Goal: Transaction & Acquisition: Subscribe to service/newsletter

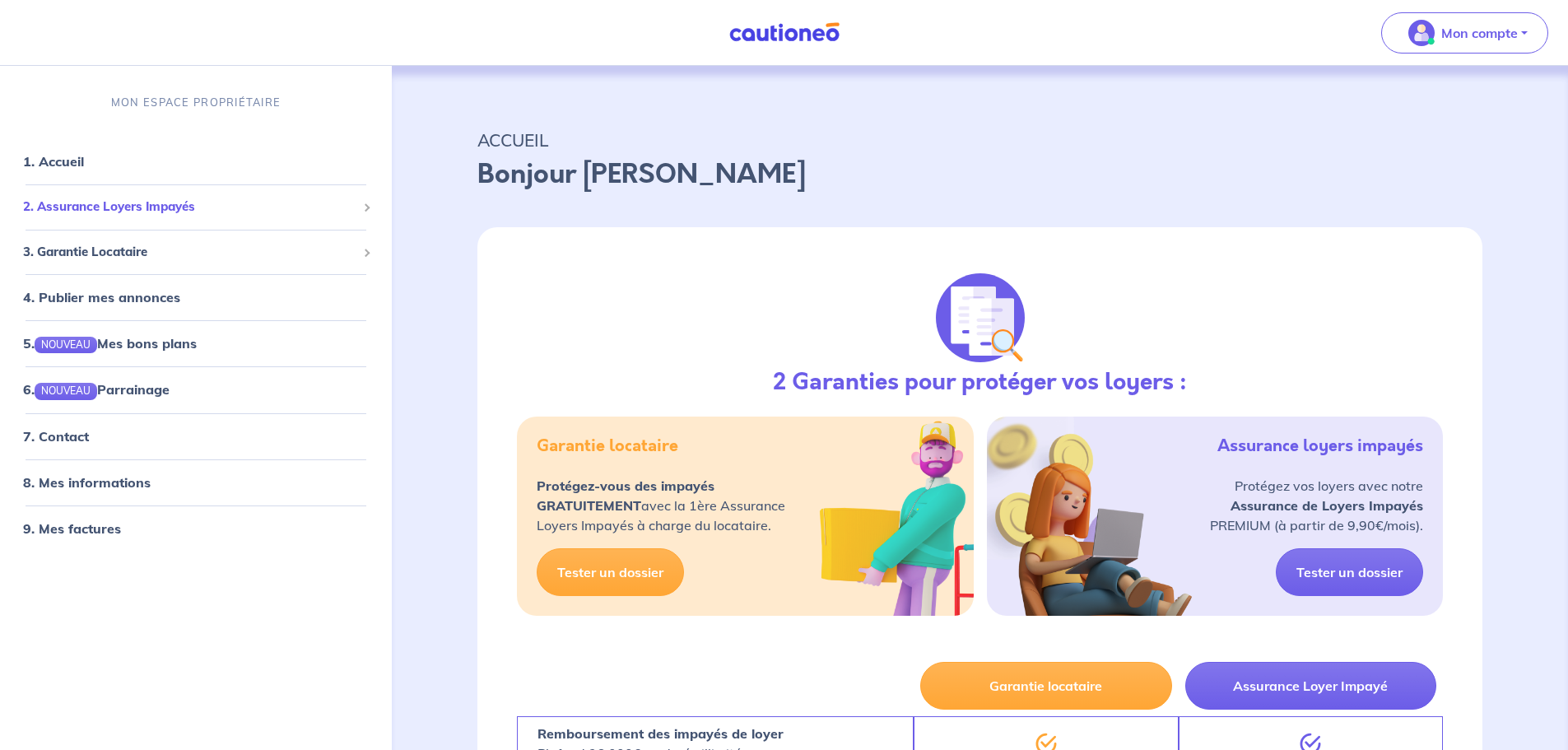
click at [135, 210] on span "2. Assurance Loyers Impayés" at bounding box center [189, 207] width 333 height 19
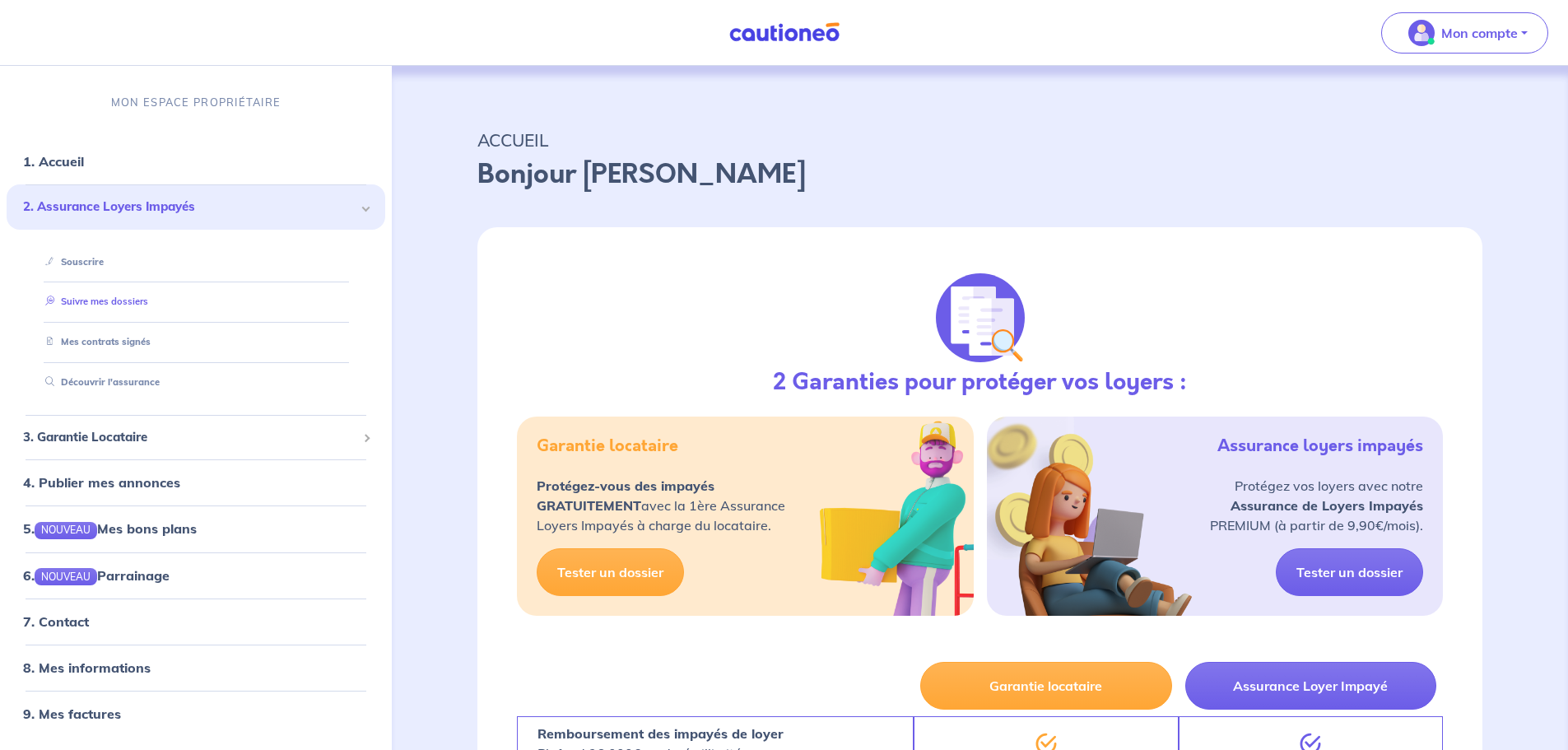
click at [110, 306] on link "Suivre mes dossiers" at bounding box center [93, 302] width 109 height 12
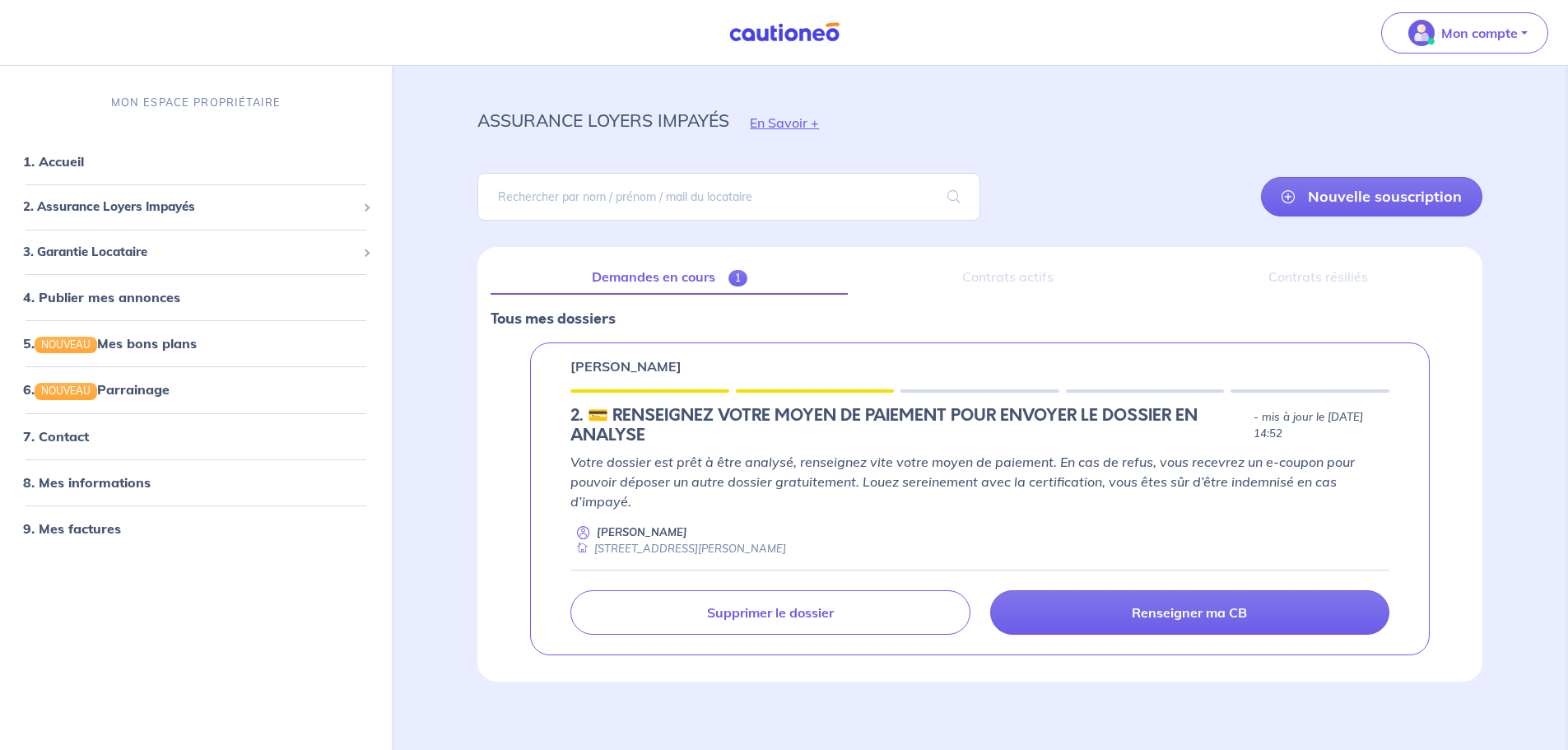
scroll to position [31, 0]
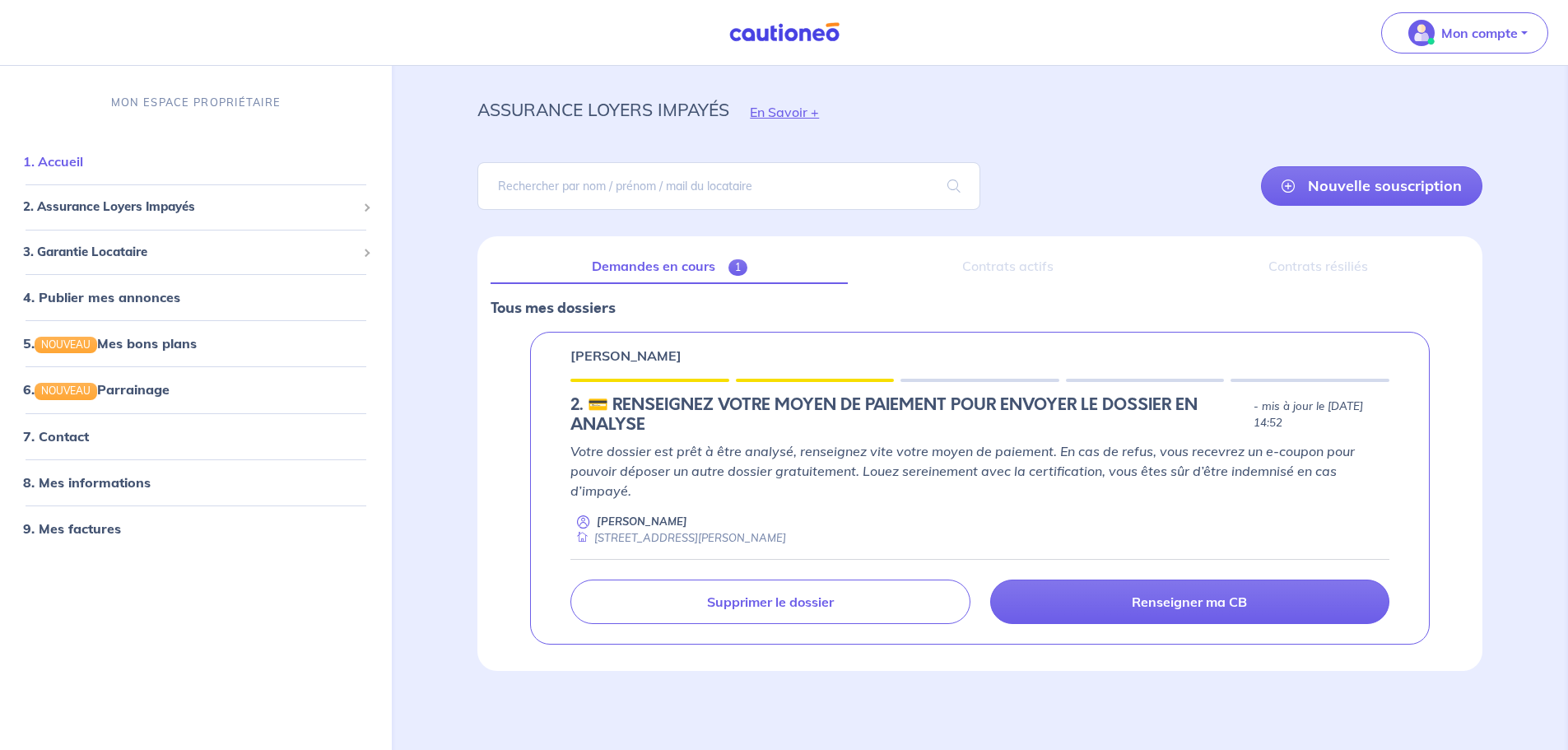
click at [60, 157] on link "1. Accueil" at bounding box center [53, 161] width 60 height 16
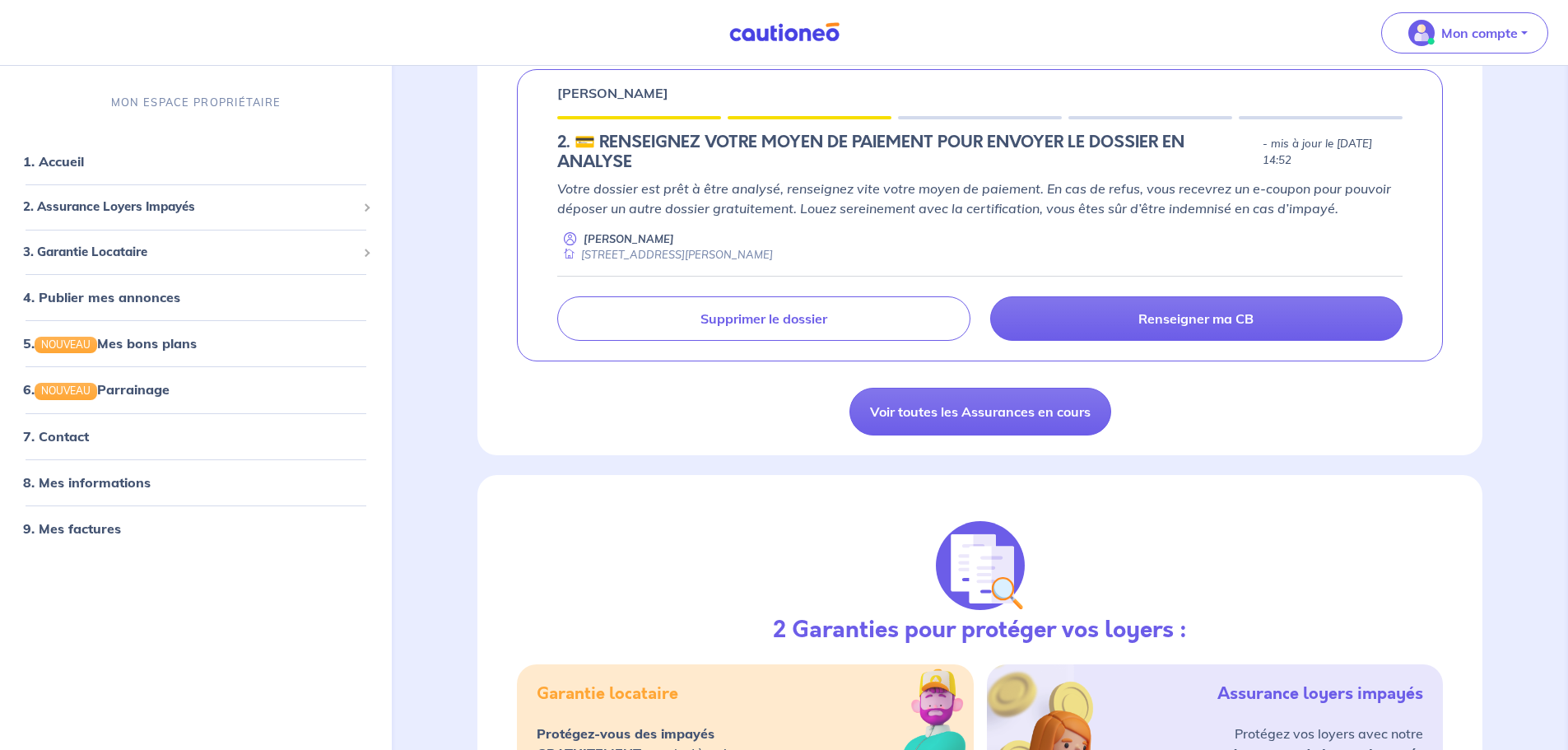
scroll to position [329, 0]
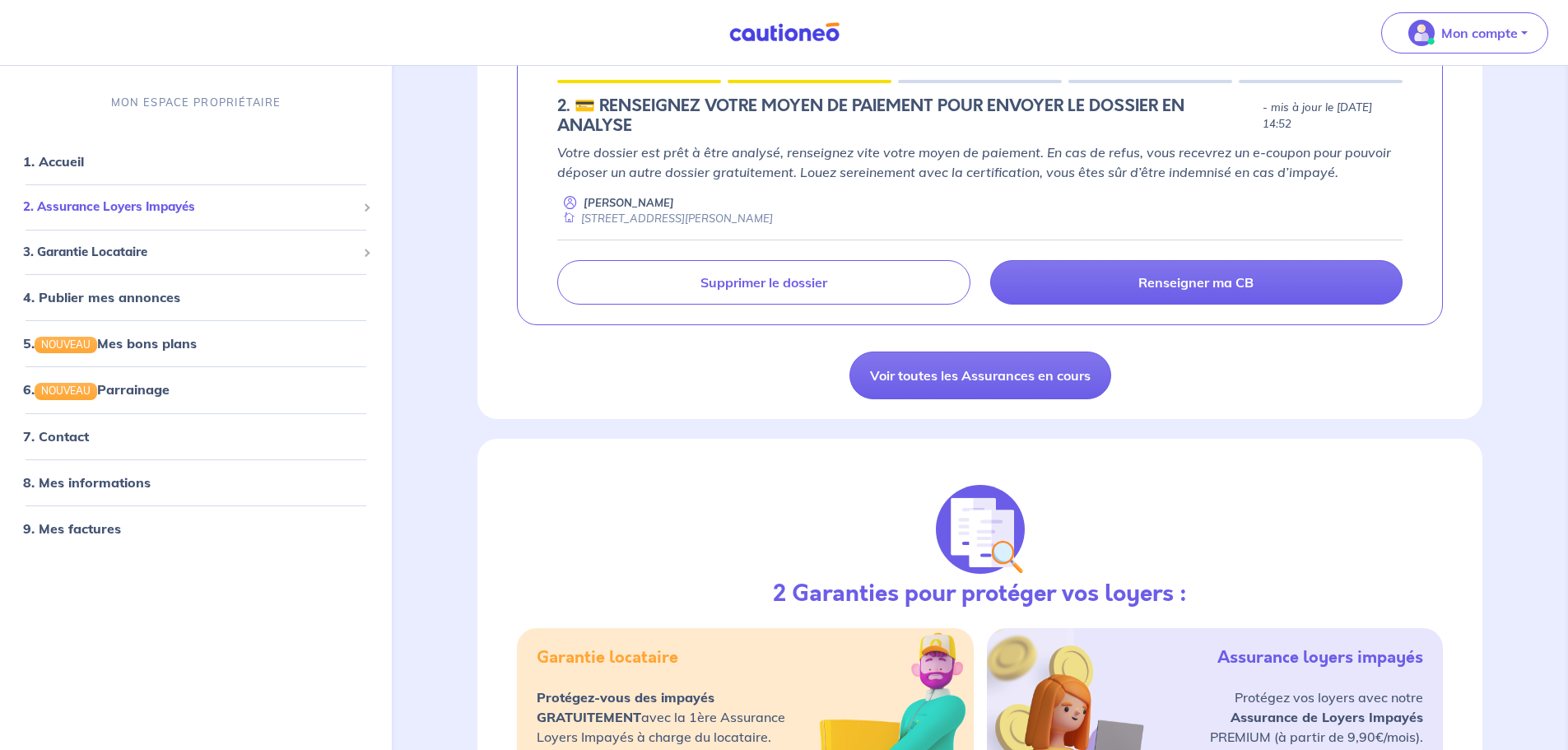
click at [171, 203] on span "2. Assurance Loyers Impayés" at bounding box center [189, 207] width 333 height 19
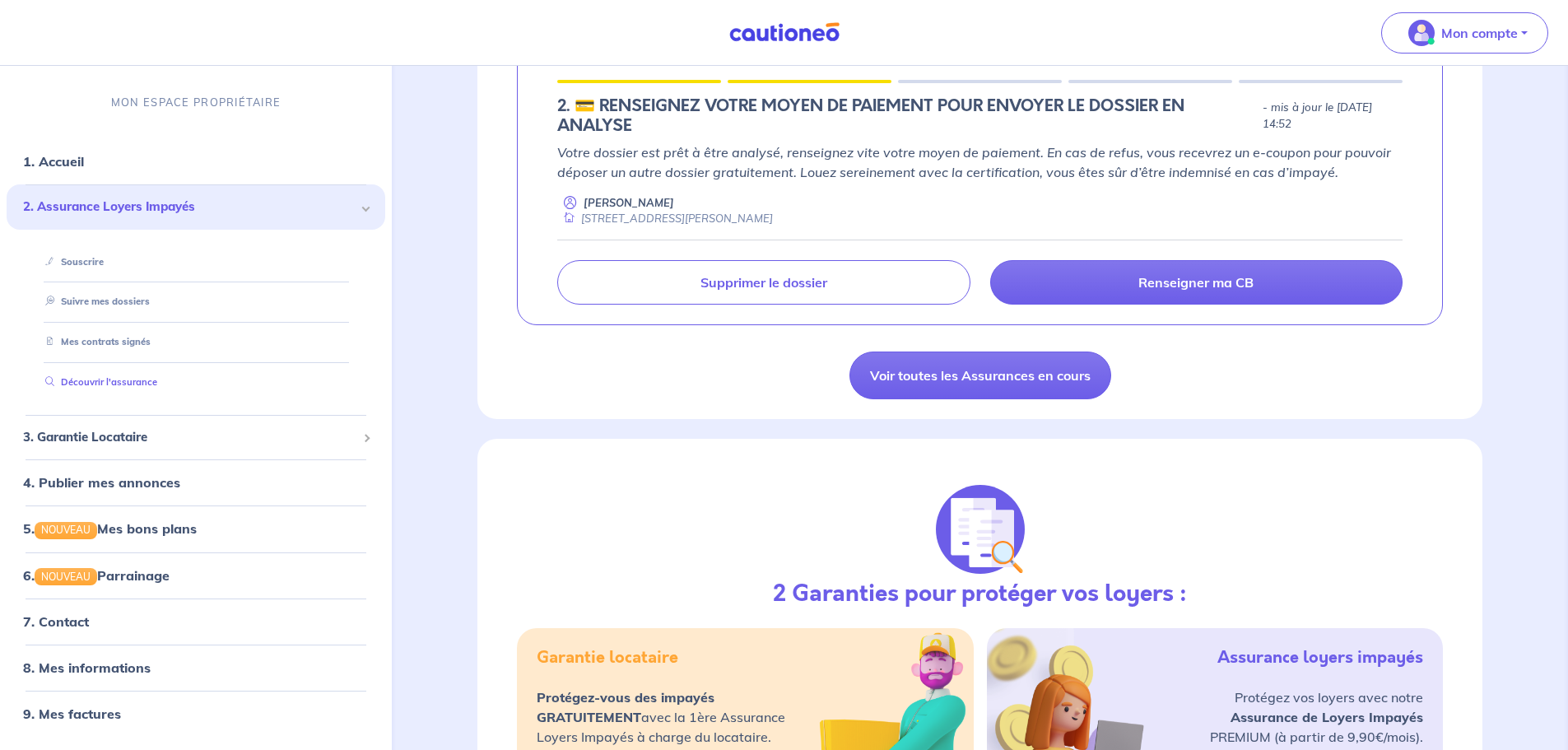
click at [126, 379] on link "Découvrir l'assurance" at bounding box center [98, 383] width 119 height 12
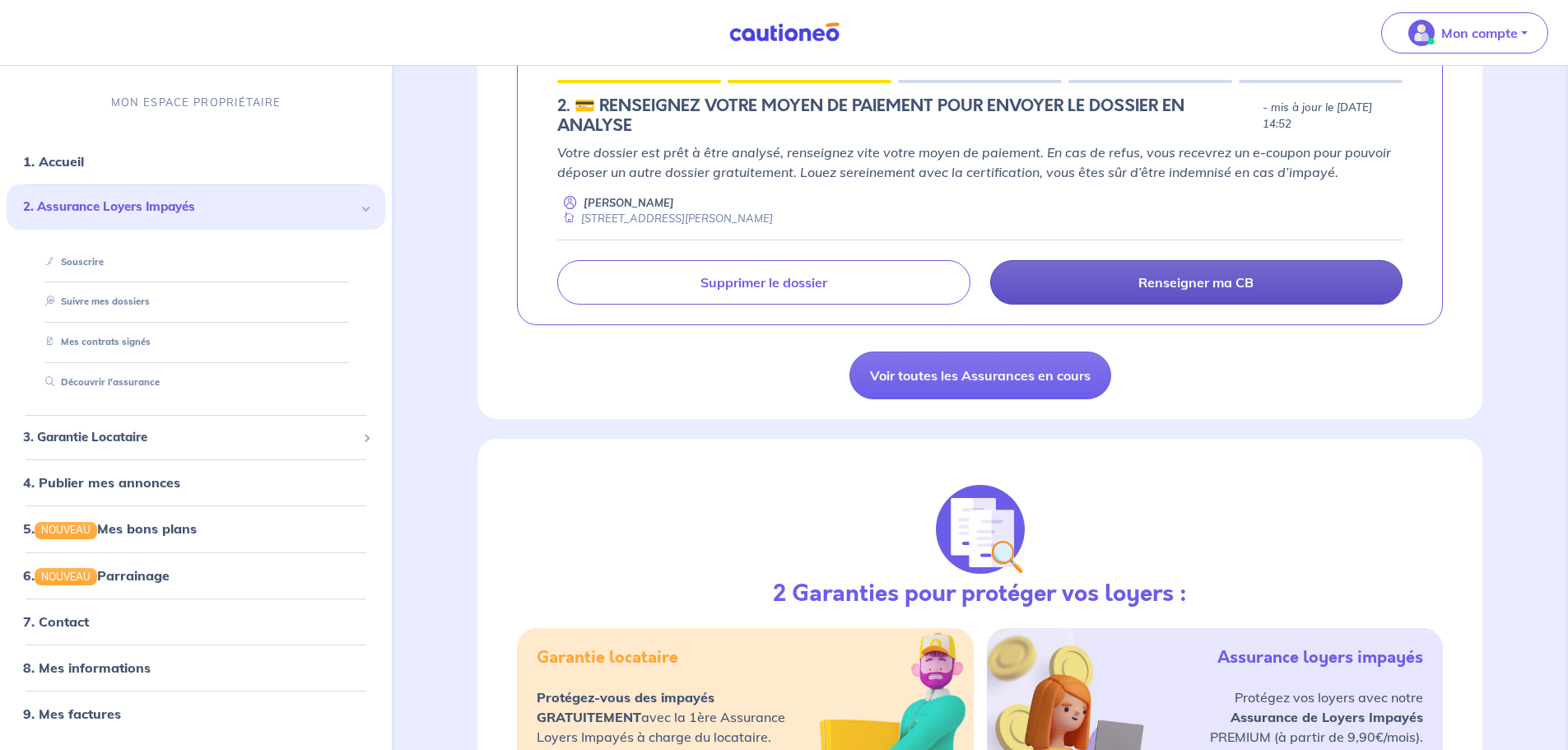
click at [1109, 278] on link "Renseigner ma CB" at bounding box center [1197, 283] width 412 height 44
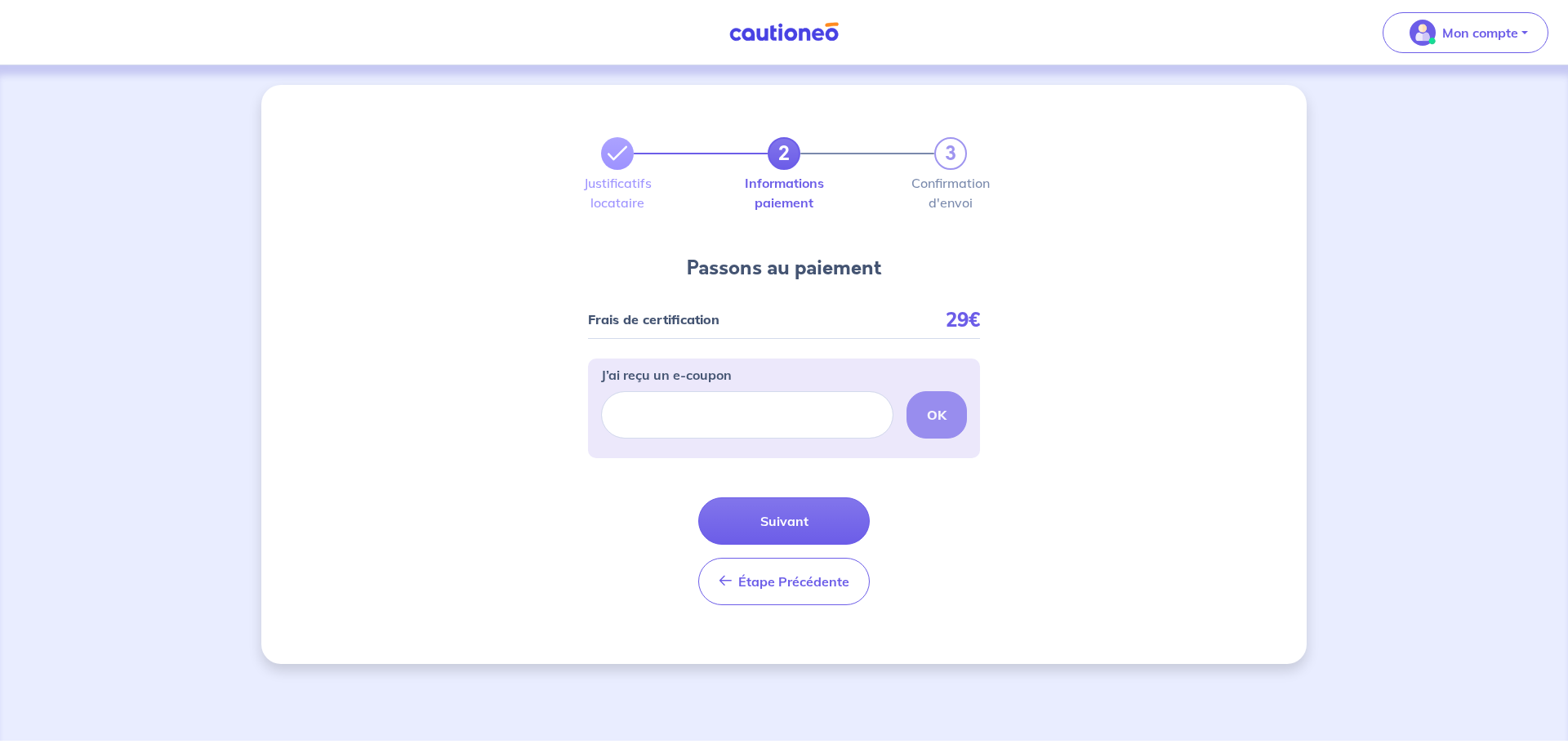
click at [792, 189] on label "Informations paiement" at bounding box center [783, 193] width 33 height 33
click at [786, 587] on span "Étape Précédente" at bounding box center [793, 581] width 111 height 16
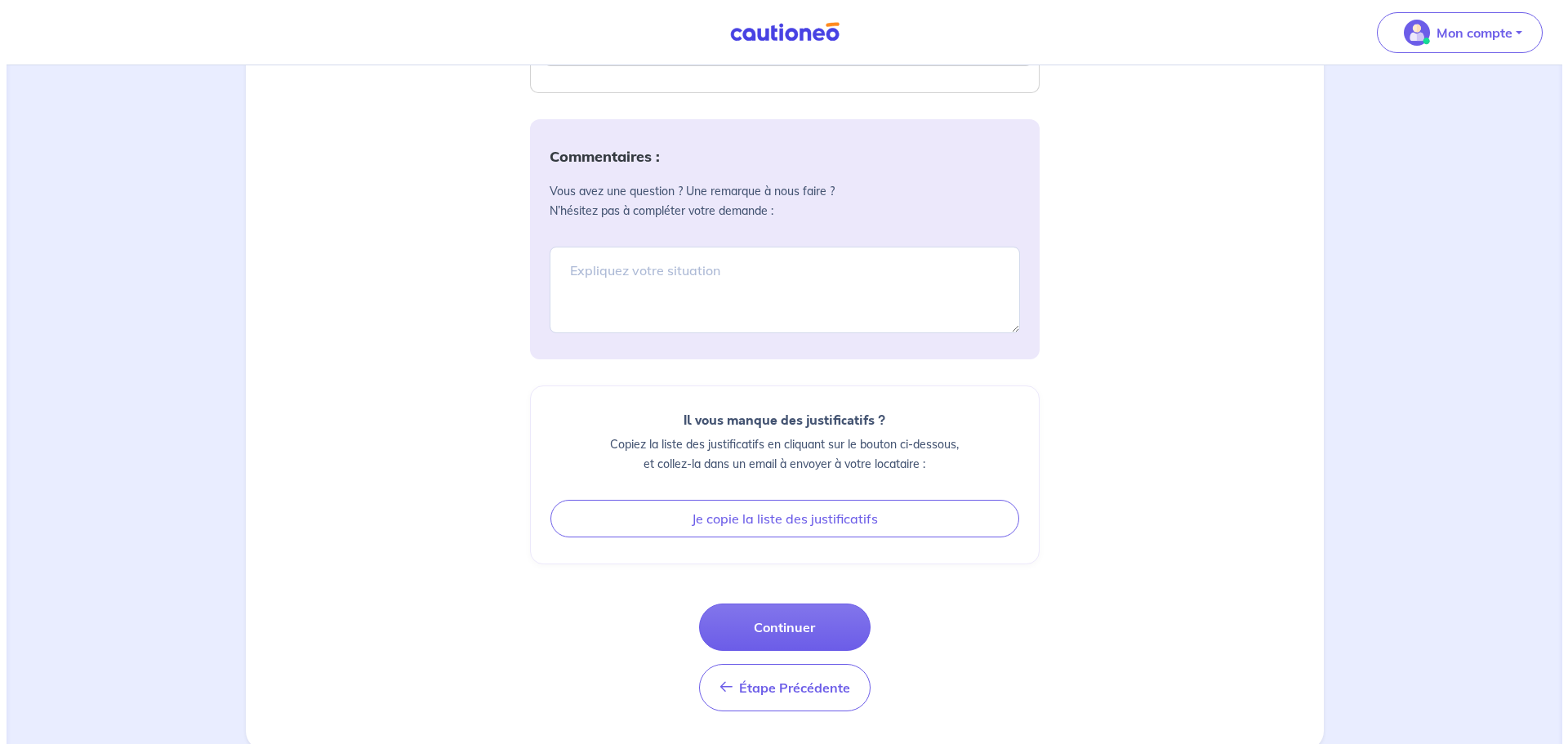
scroll to position [1987, 0]
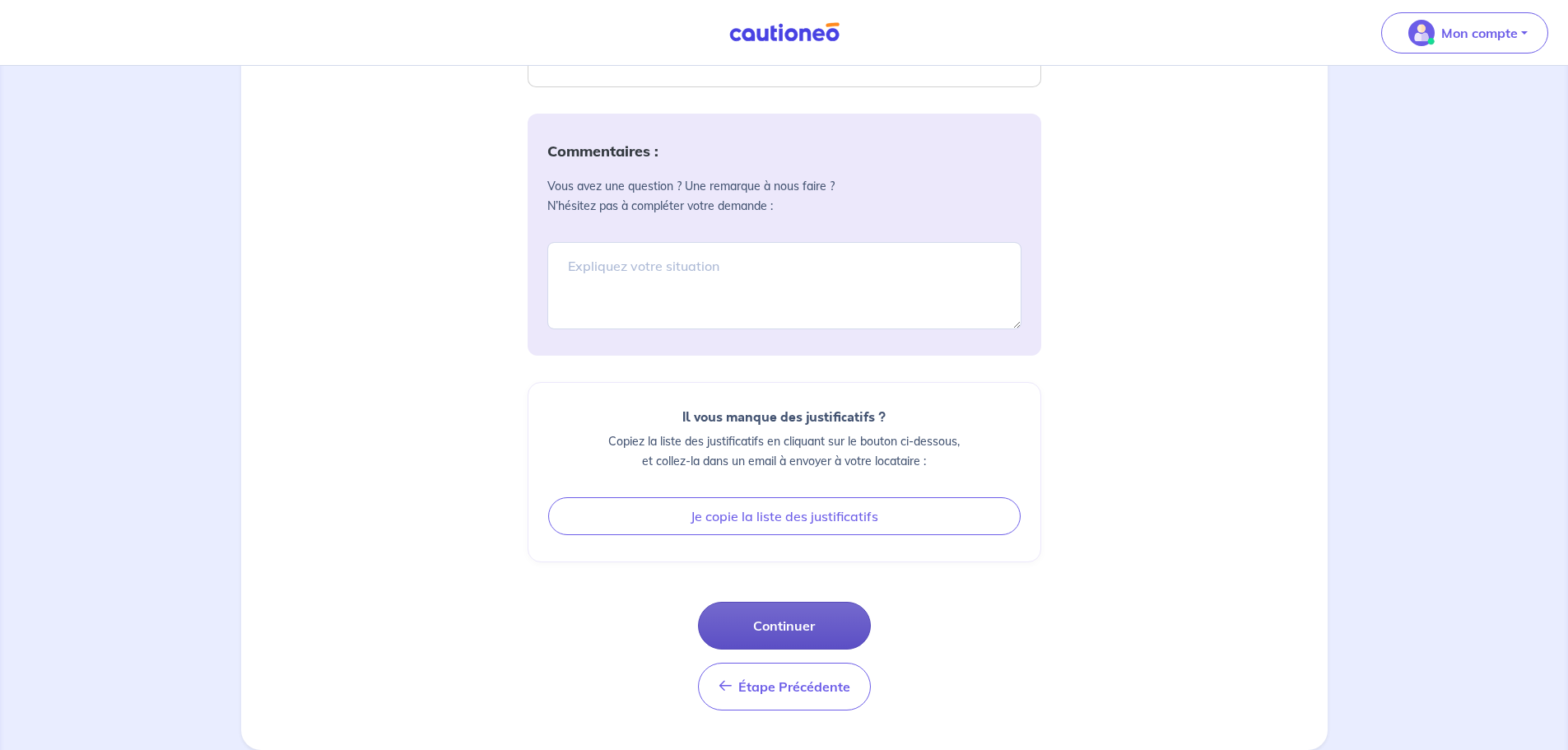
click at [825, 624] on button "Continuer" at bounding box center [784, 626] width 173 height 48
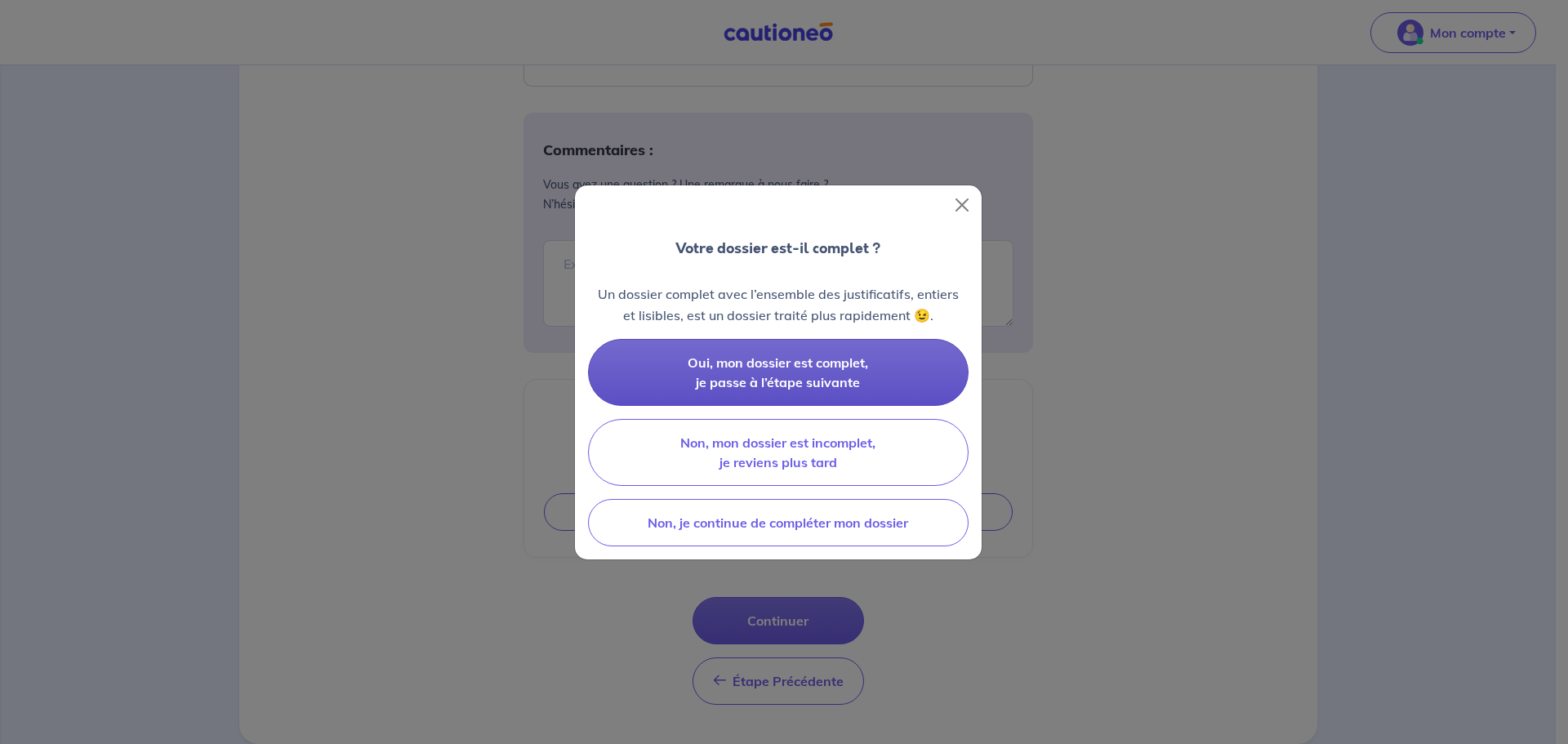
click at [880, 370] on button "Oui, mon dossier est complet, je passe à l’étape suivante" at bounding box center [778, 373] width 380 height 67
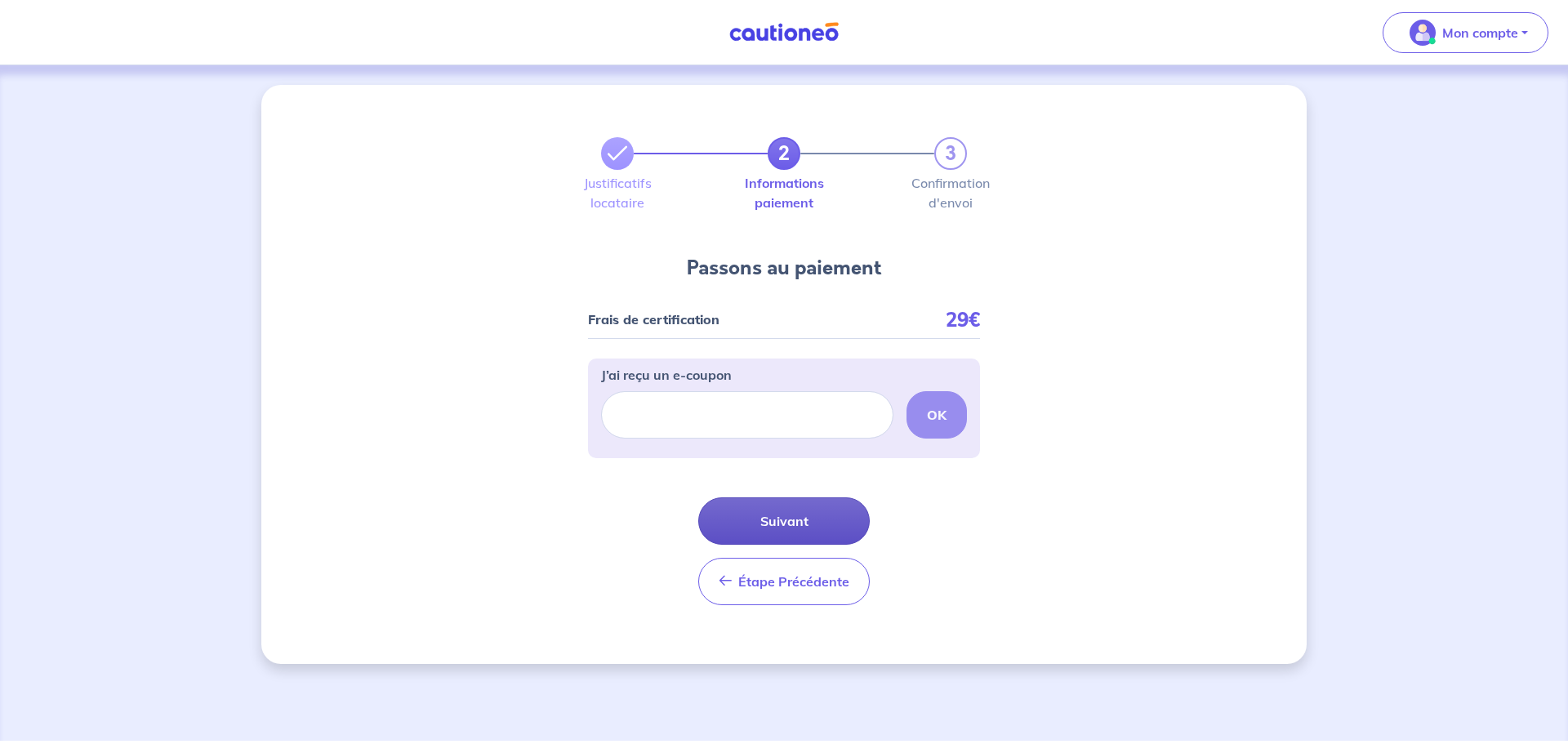
click at [829, 527] on button "Suivant" at bounding box center [784, 521] width 172 height 47
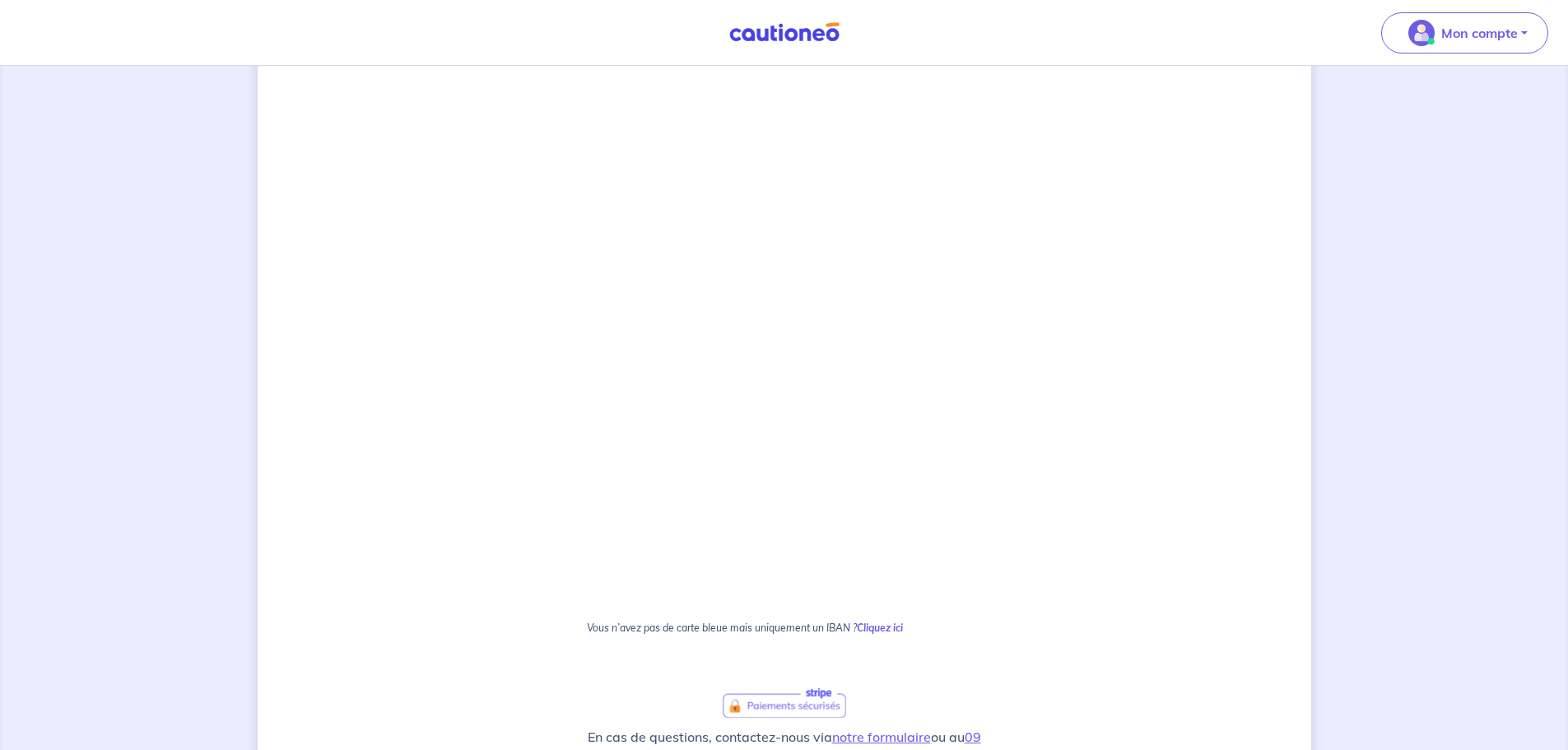
scroll to position [699, 0]
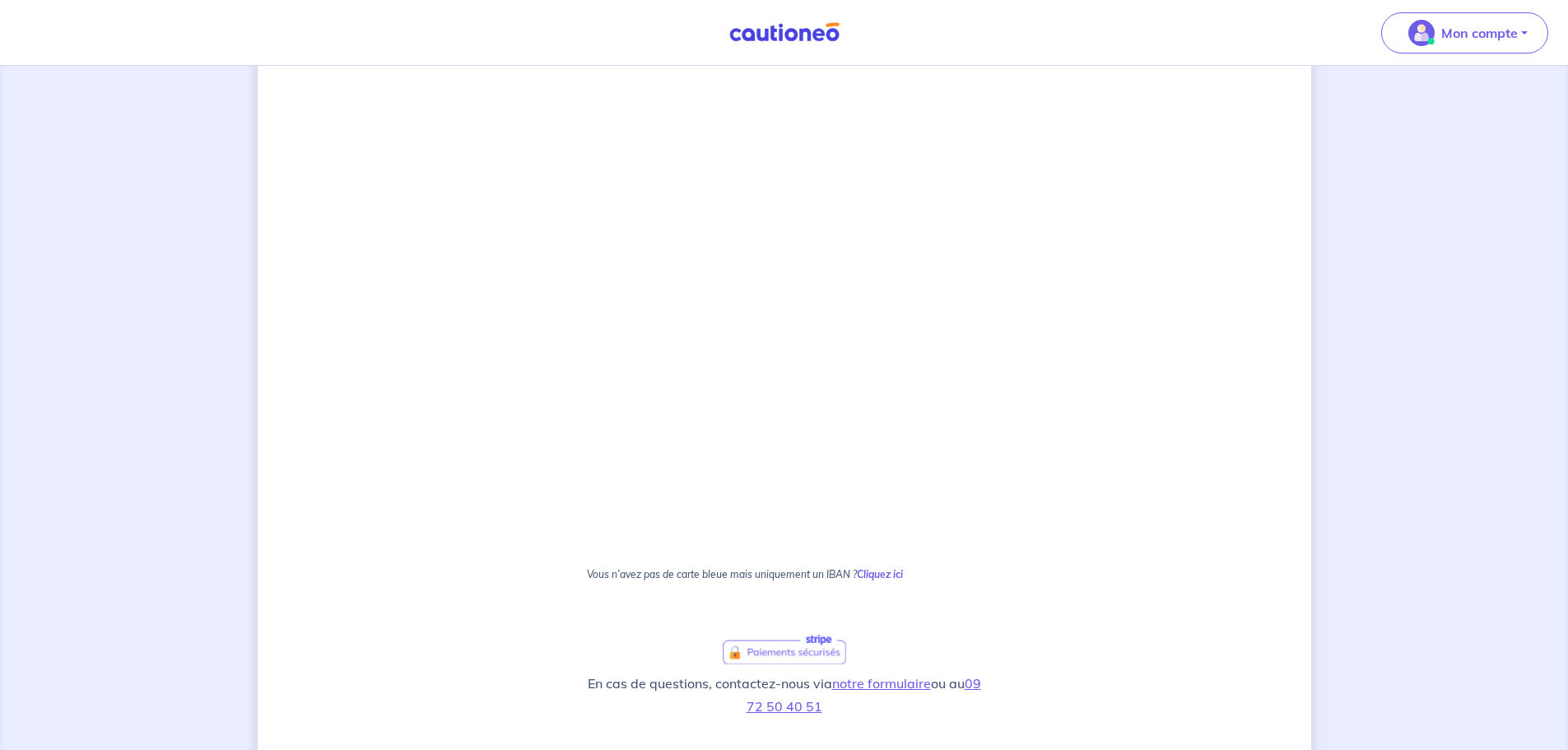
click at [1108, 379] on div "2 3 Justificatifs locataire Informations paiement Confirmation d'envoi Passons …" at bounding box center [784, 156] width 1053 height 1539
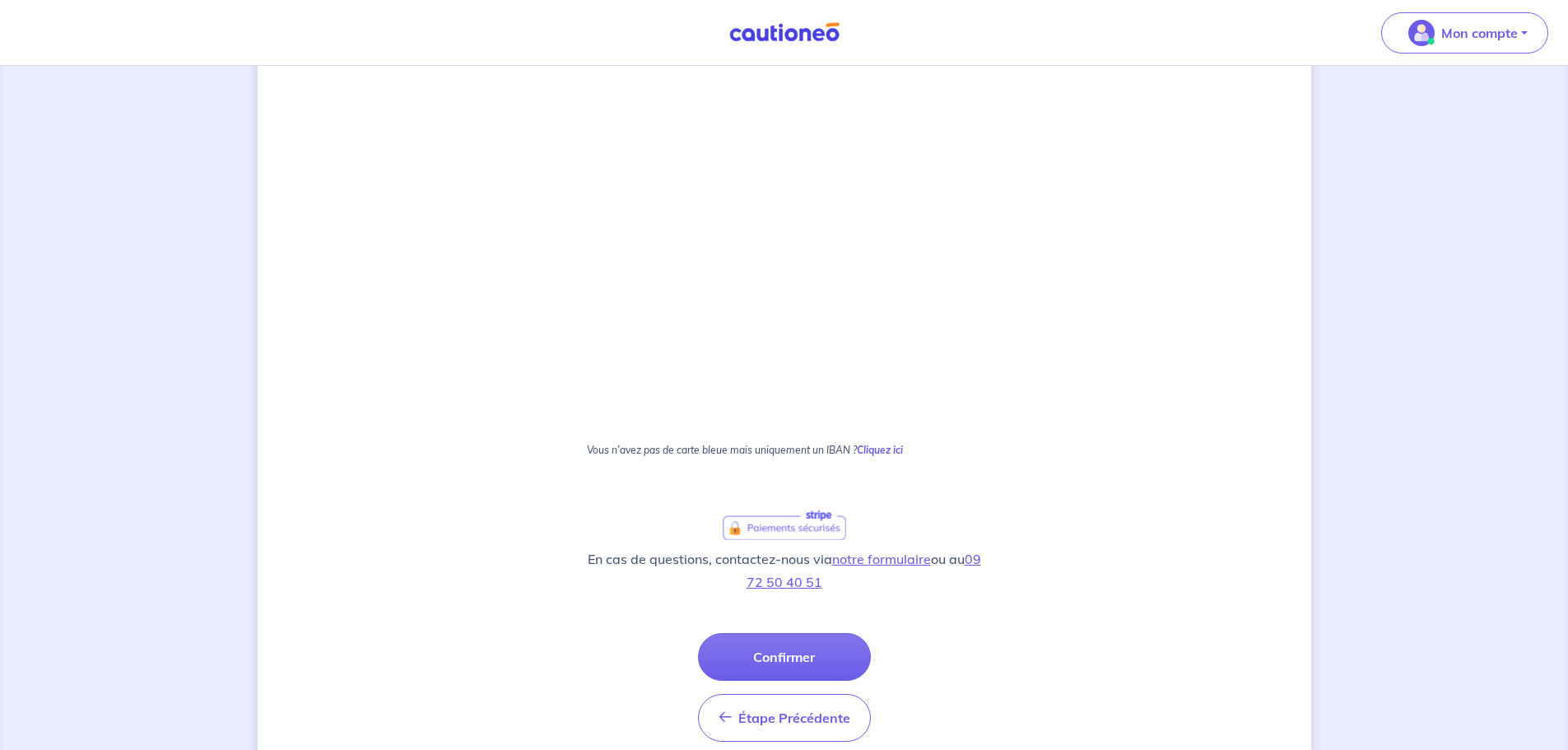
scroll to position [894, 0]
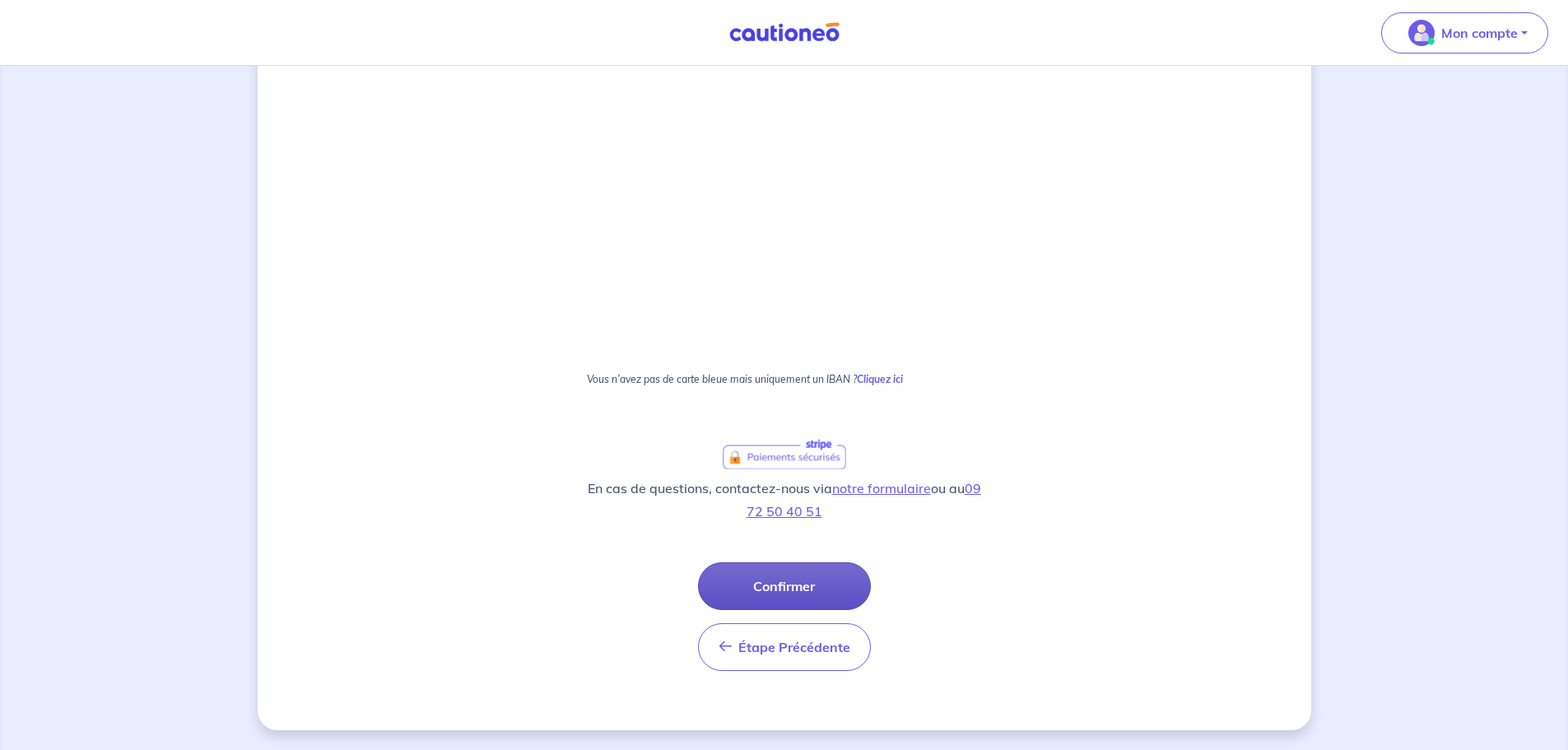
click at [820, 584] on button "Confirmer" at bounding box center [784, 586] width 173 height 48
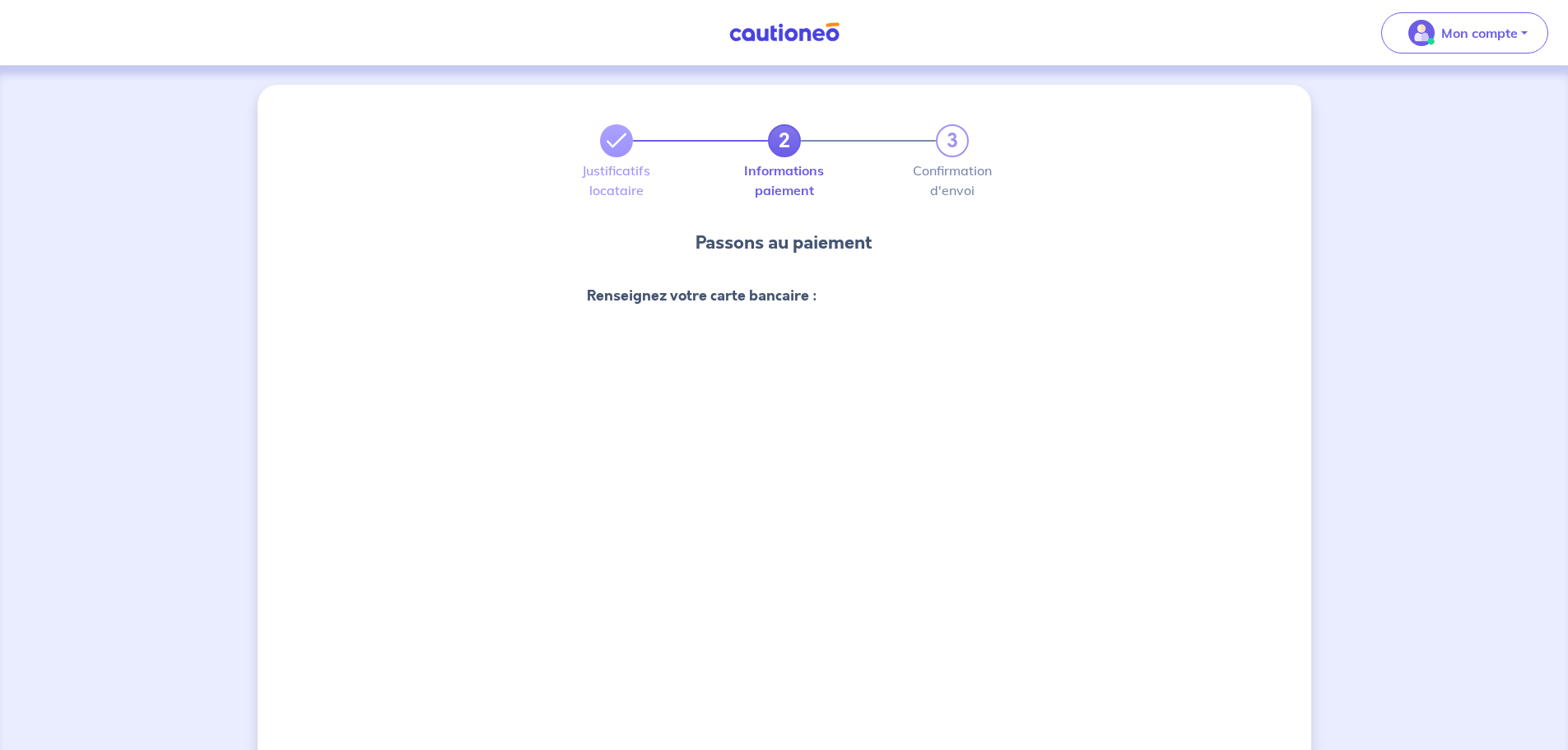
scroll to position [0, 0]
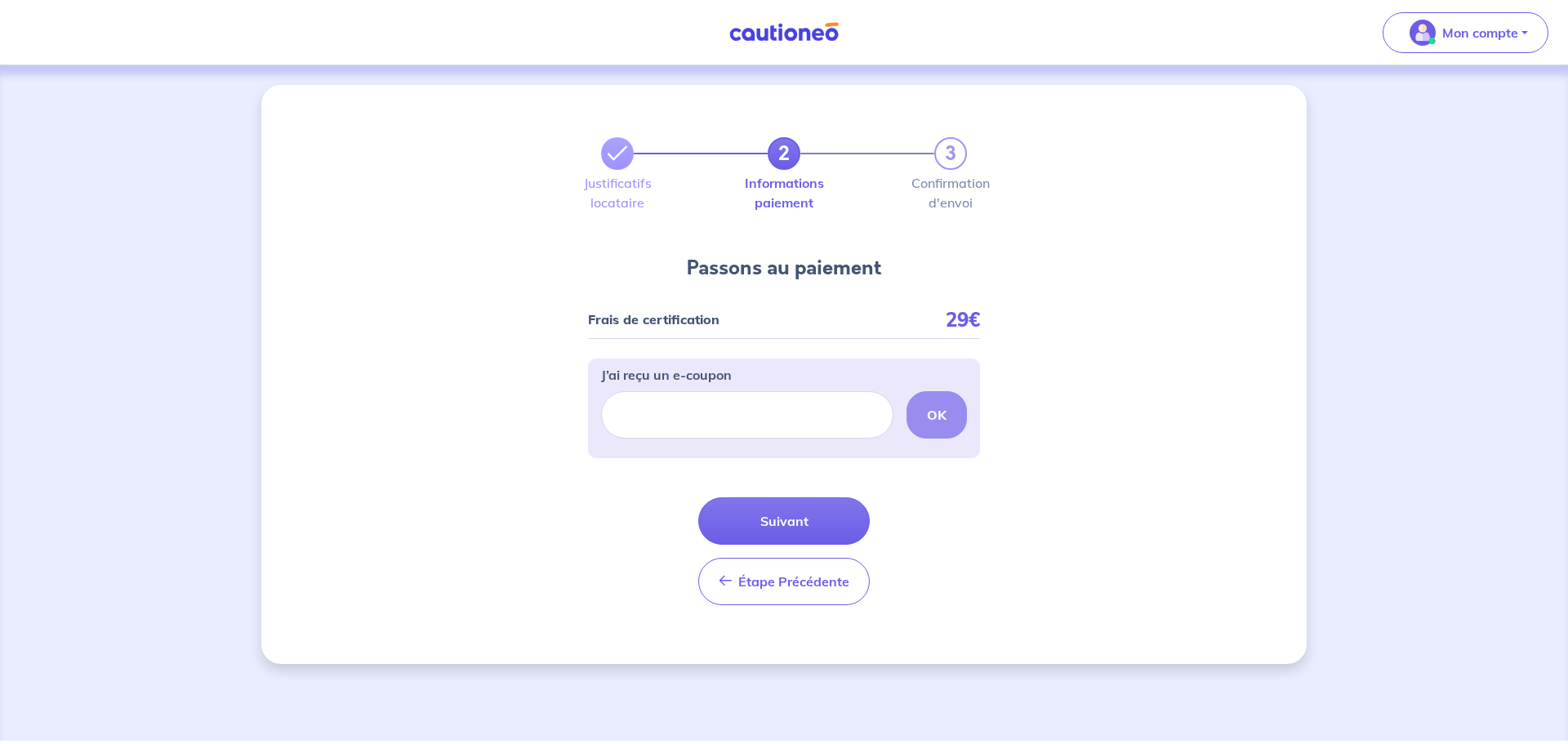
click at [674, 327] on div "Frais de certification" at bounding box center [654, 326] width 131 height 24
click at [706, 317] on p "Frais de certification" at bounding box center [654, 320] width 131 height 12
click at [872, 330] on div "Frais de certification 29€" at bounding box center [784, 327] width 392 height 25
click at [838, 517] on button "Suivant" at bounding box center [784, 521] width 172 height 47
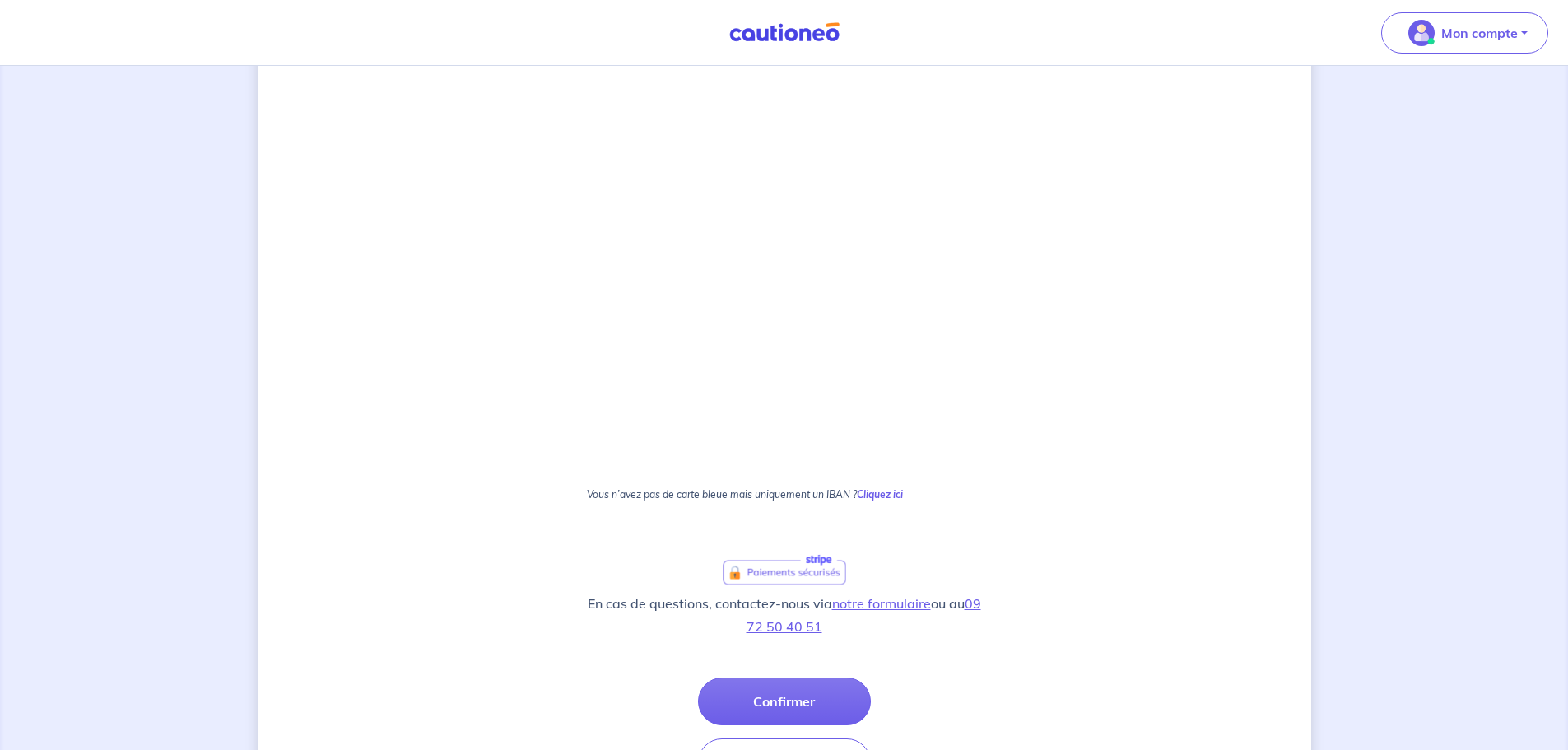
scroll to position [894, 0]
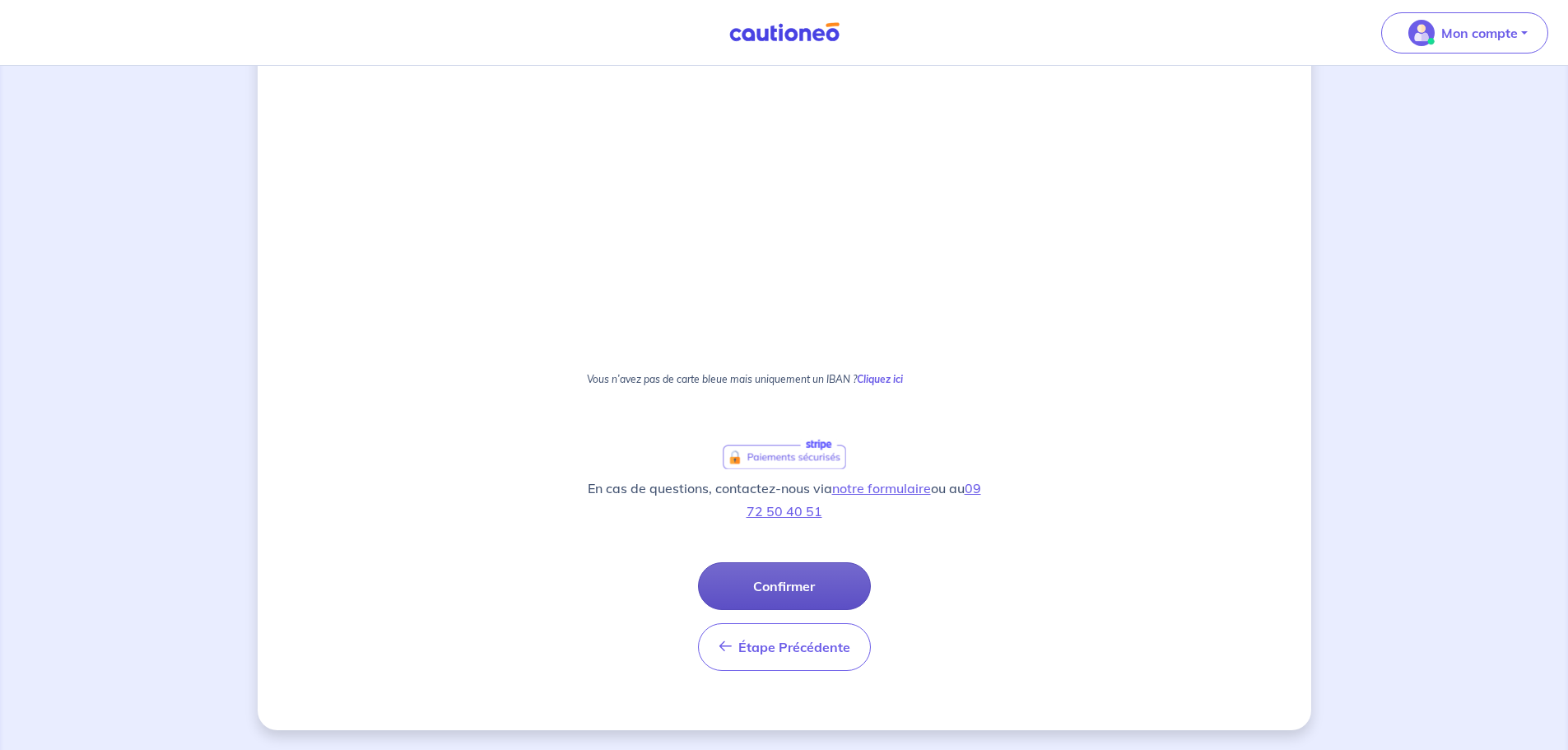
click at [833, 585] on button "Confirmer" at bounding box center [784, 586] width 173 height 48
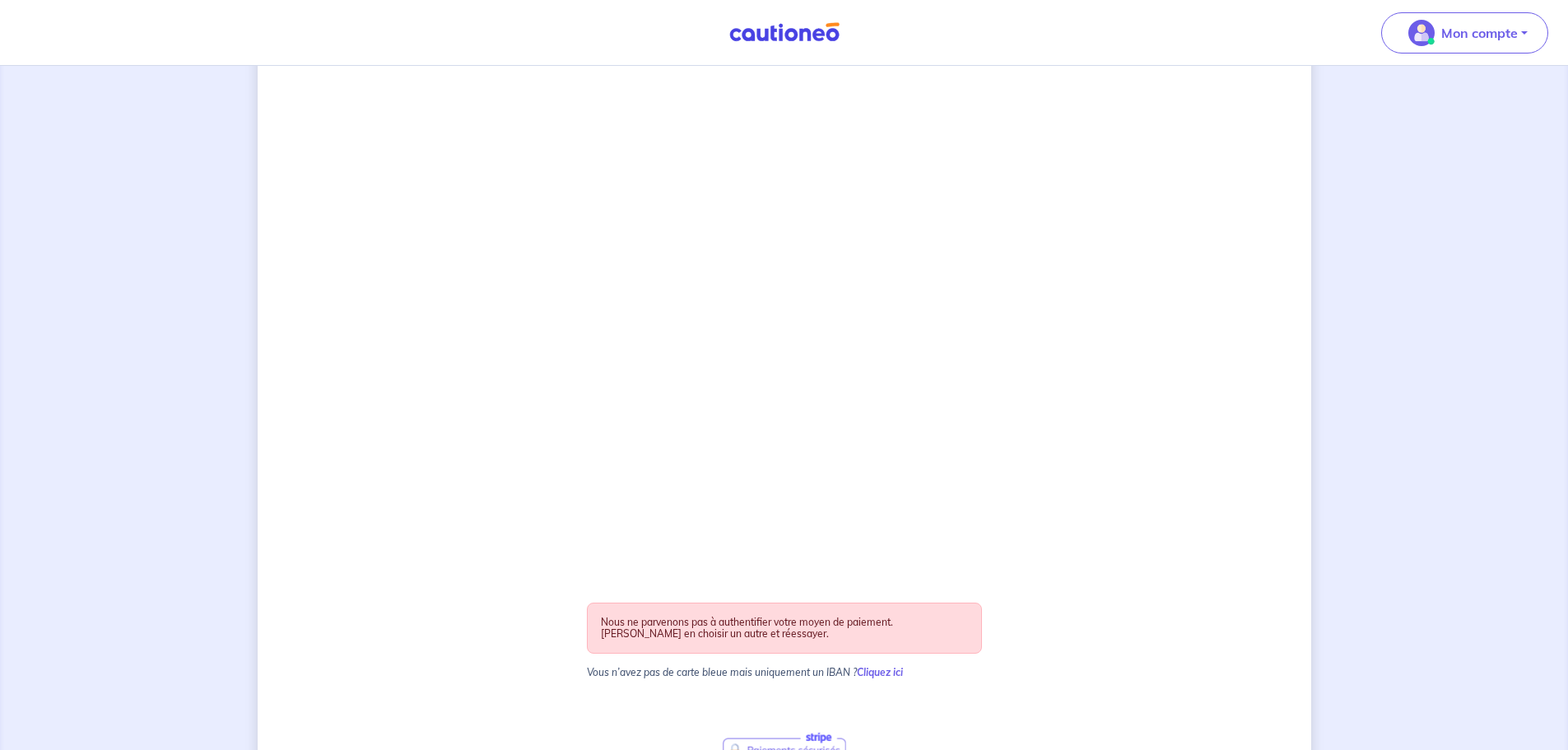
scroll to position [906, 0]
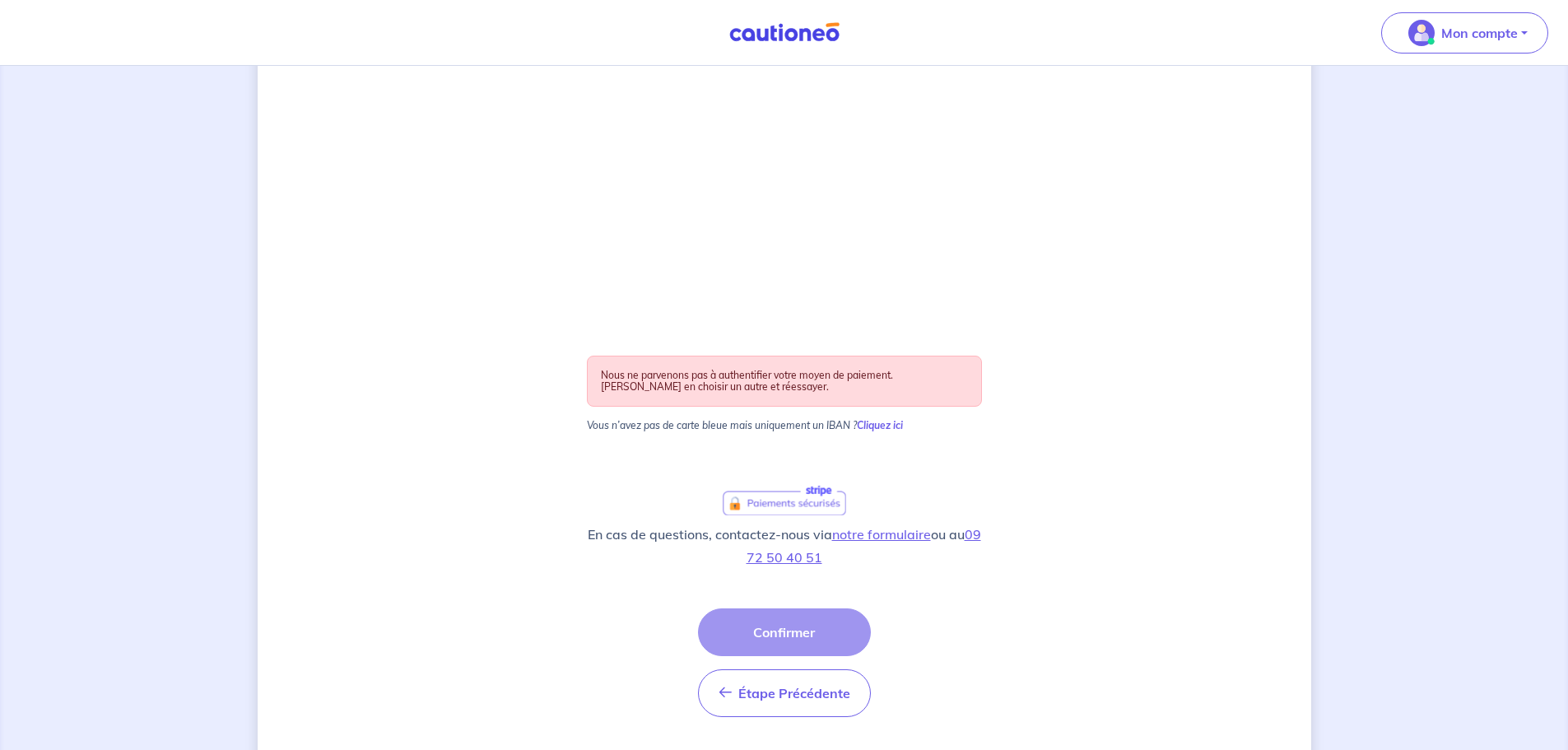
click at [814, 634] on div "Étape Précédente Précédent Confirmer Confirmer" at bounding box center [784, 663] width 173 height 109
click at [803, 637] on div "Étape Précédente Précédent Confirmer Confirmer" at bounding box center [784, 663] width 173 height 109
click at [912, 389] on div "Nous ne parvenons pas à authentifier votre moyen de paiement. [PERSON_NAME] en …" at bounding box center [784, 381] width 395 height 51
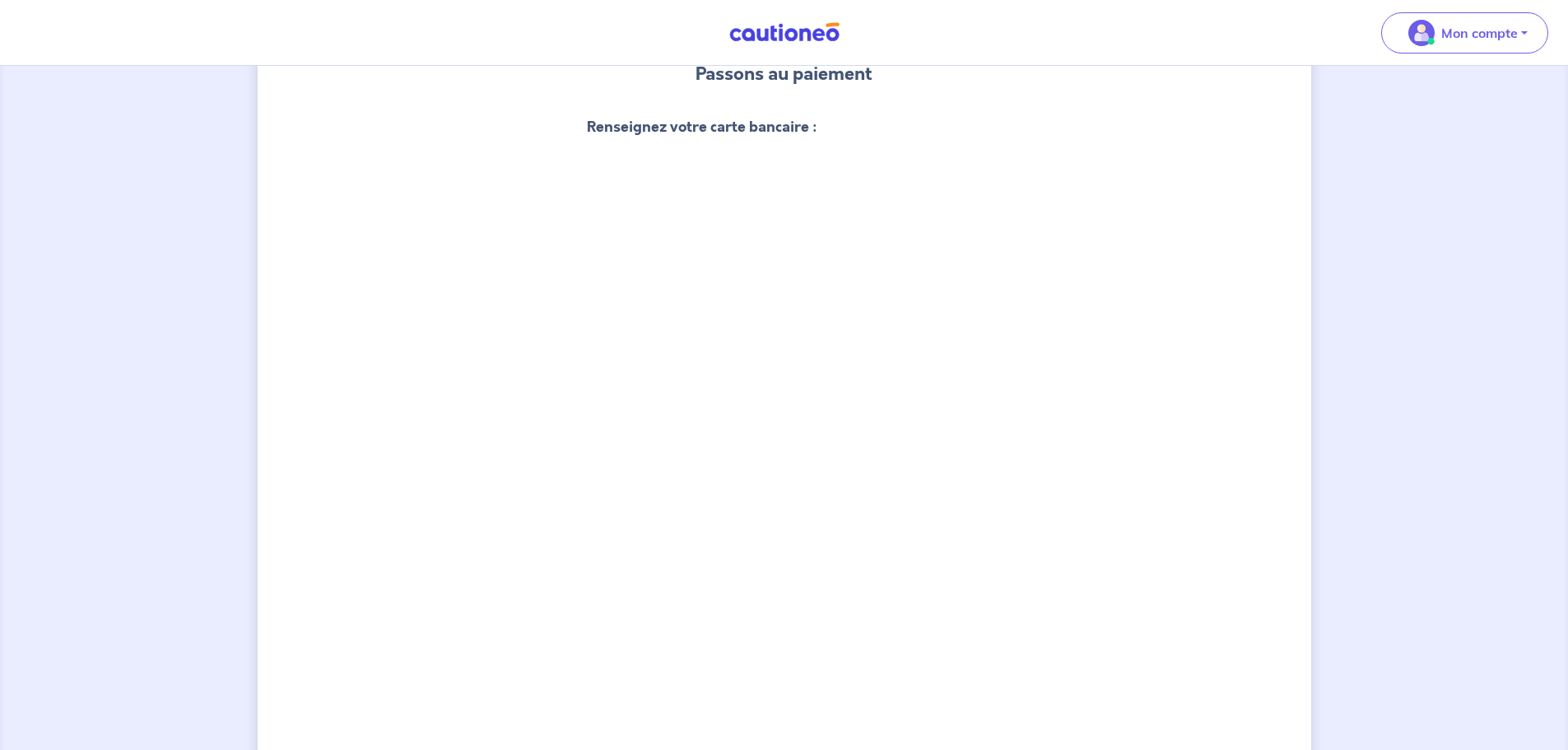
scroll to position [165, 0]
click at [1143, 566] on div "2 3 Justificatifs locataire Informations paiement Confirmation d'envoi Passons …" at bounding box center [784, 719] width 1053 height 1597
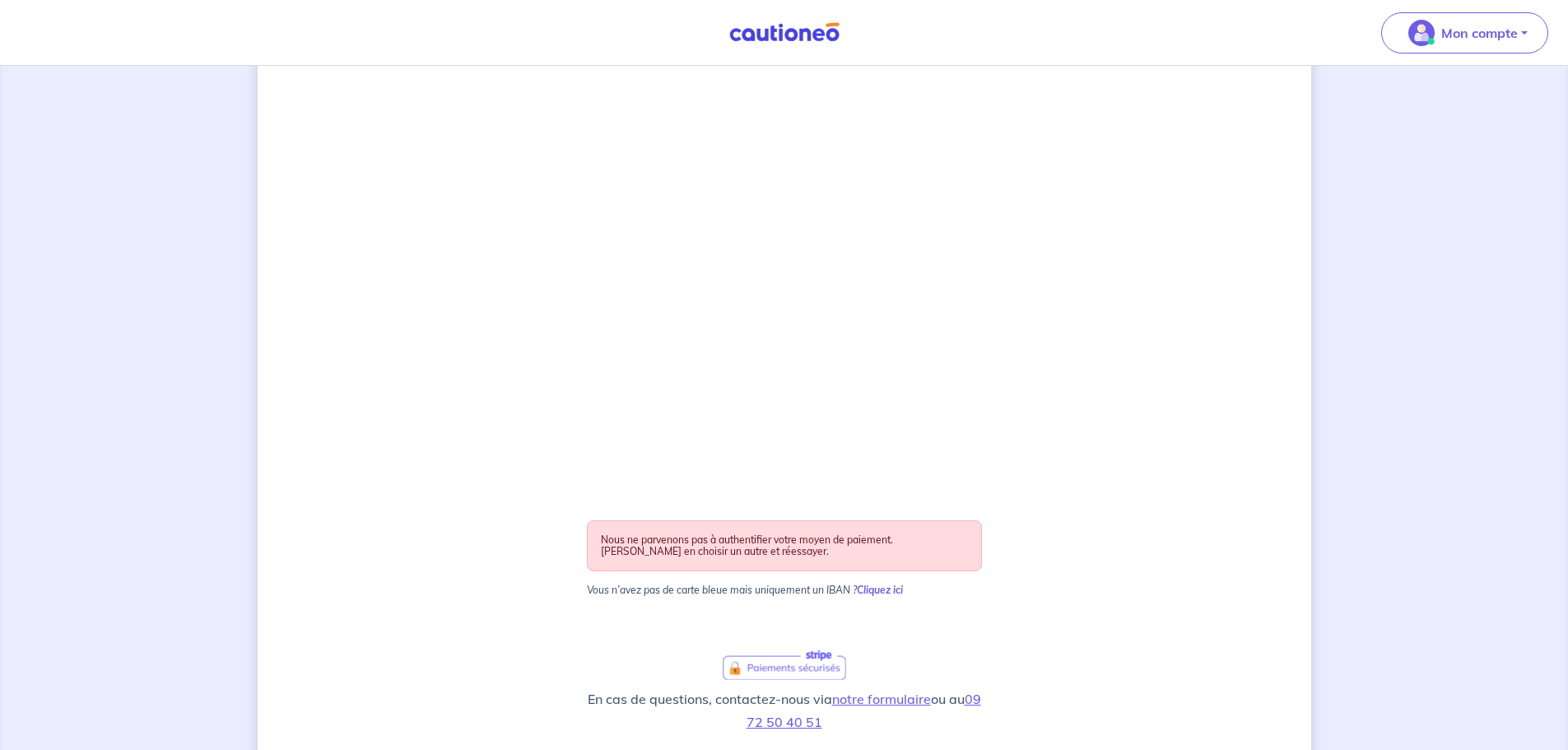
click at [804, 540] on div "Nous ne parvenons pas à authentifier votre moyen de paiement. [PERSON_NAME] en …" at bounding box center [784, 546] width 395 height 51
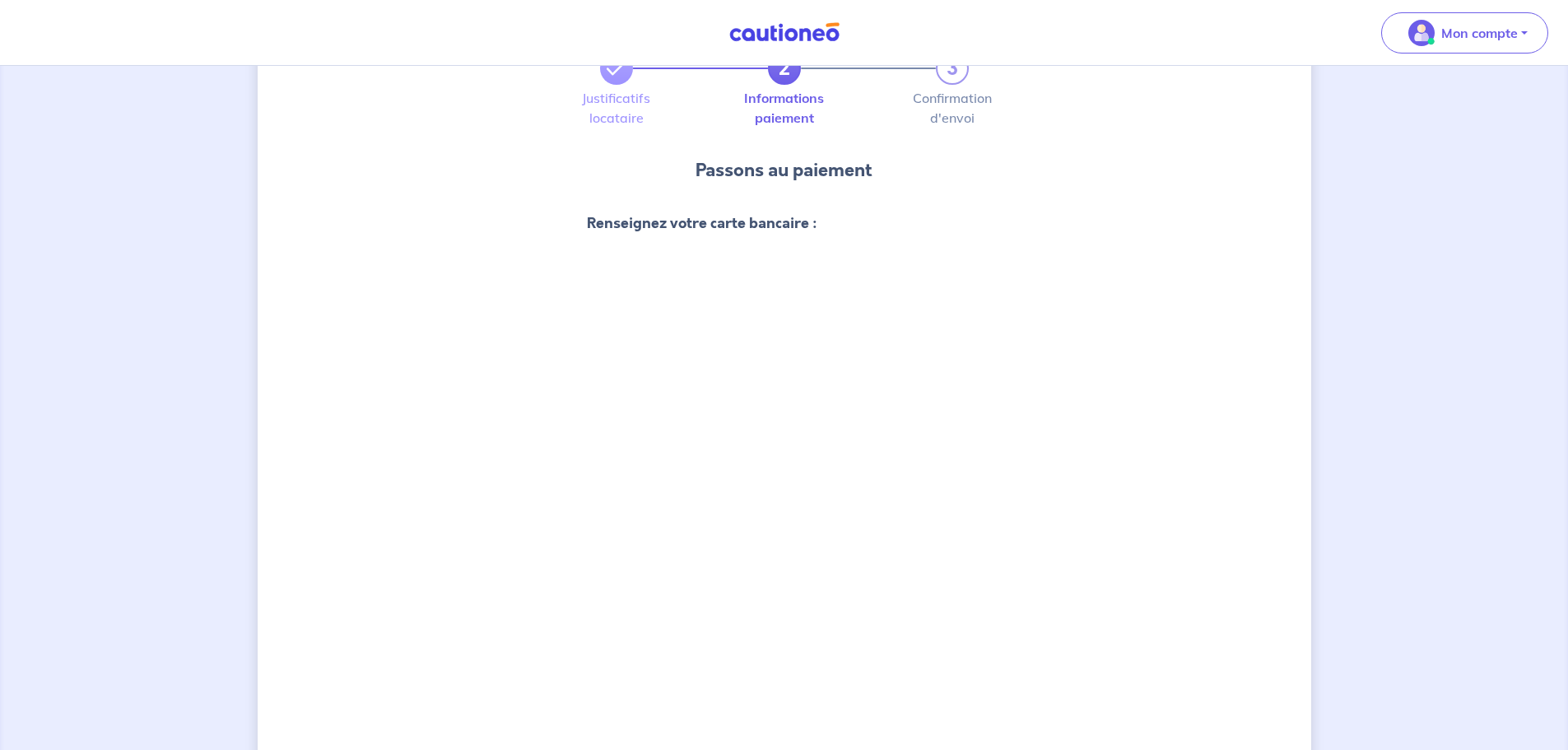
scroll to position [0, 0]
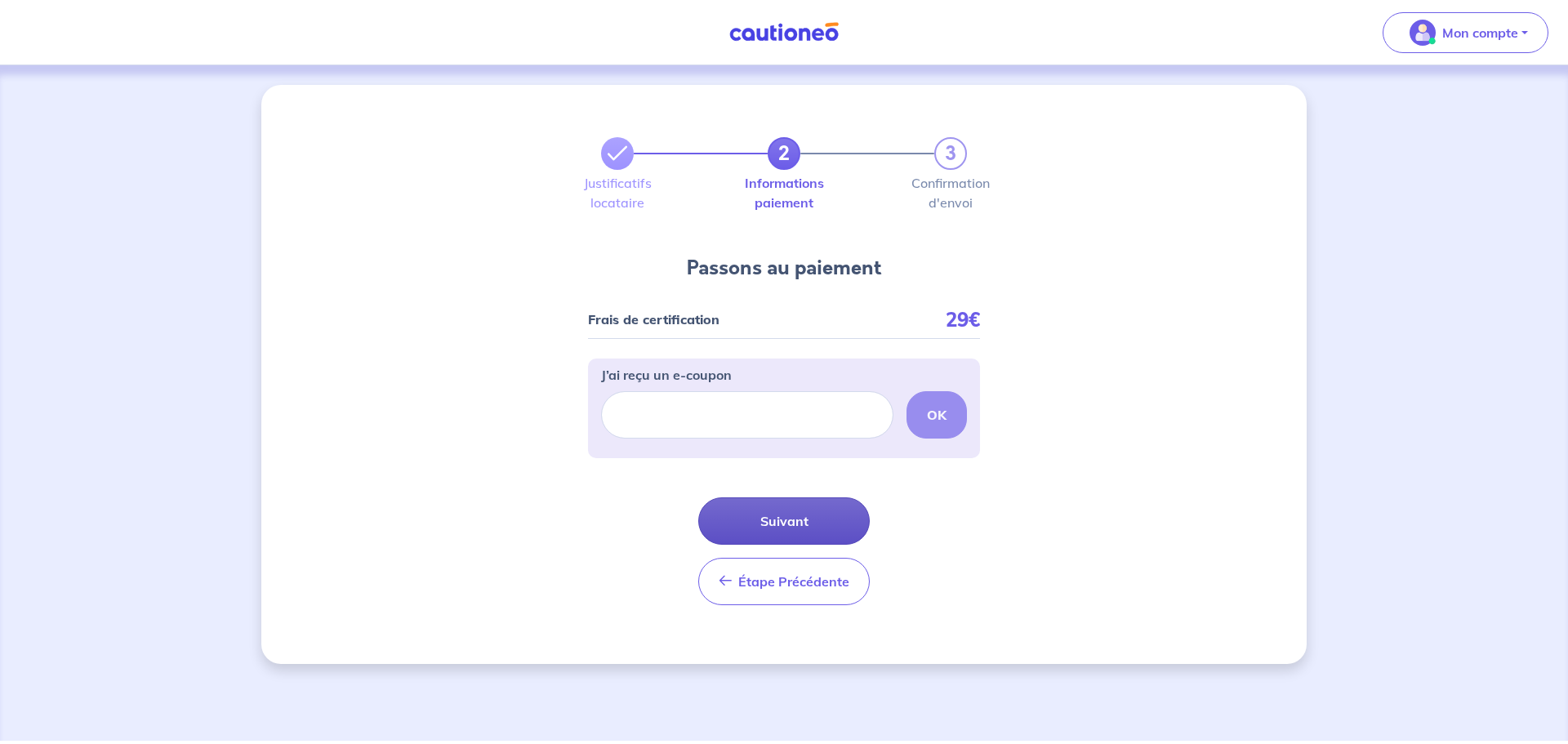
click at [818, 530] on button "Suivant" at bounding box center [784, 521] width 172 height 47
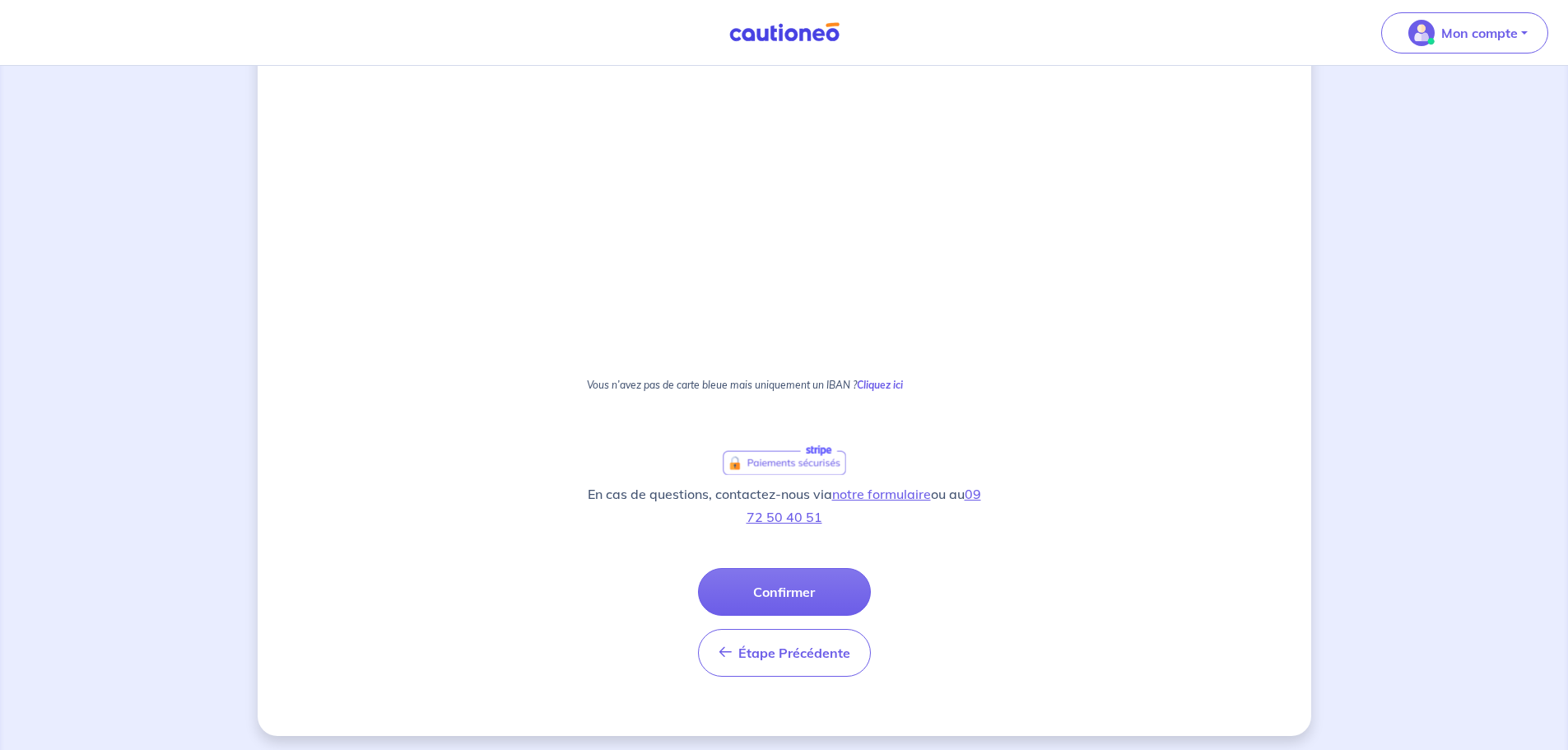
scroll to position [894, 0]
click at [801, 591] on button "Confirmer" at bounding box center [784, 586] width 173 height 48
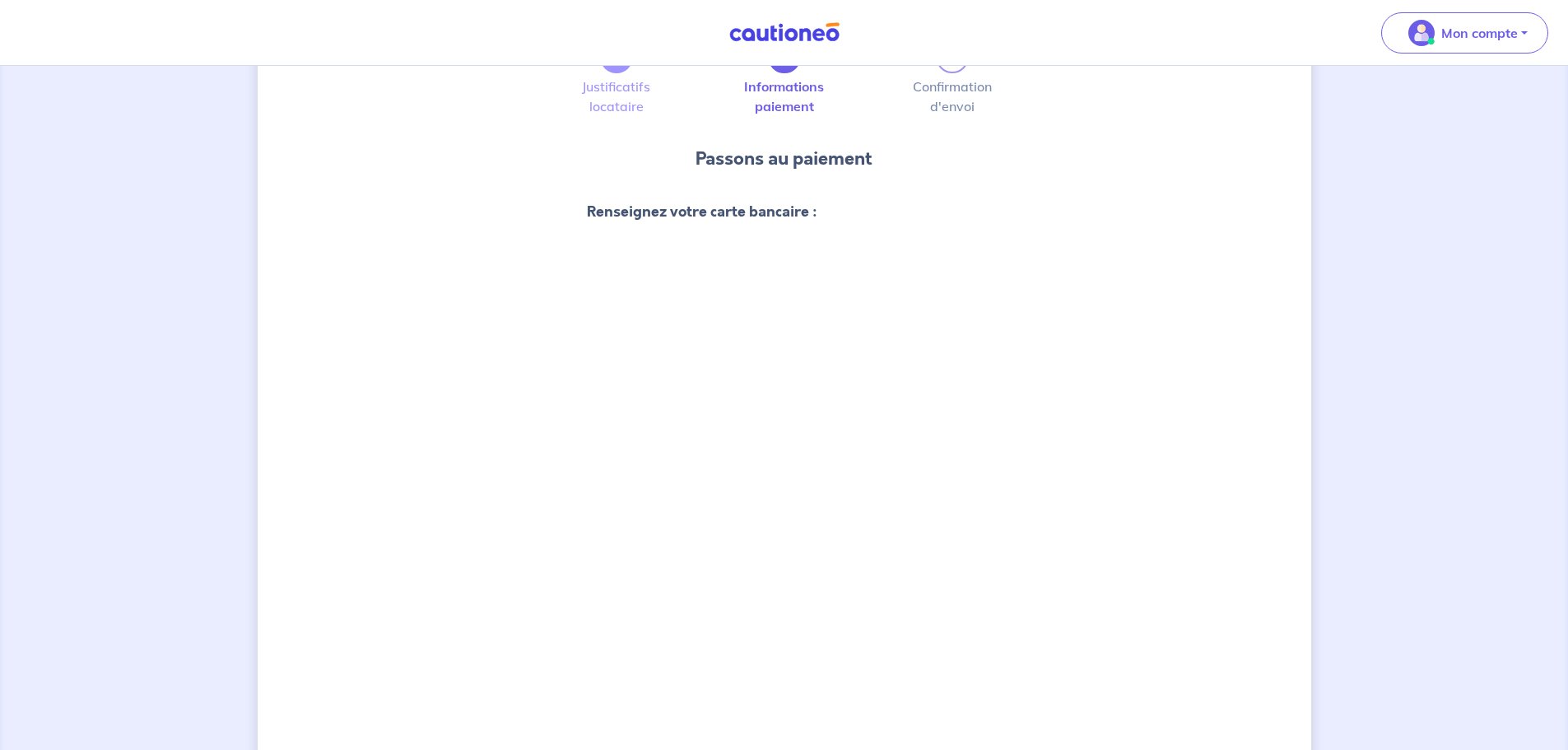
scroll to position [82, 0]
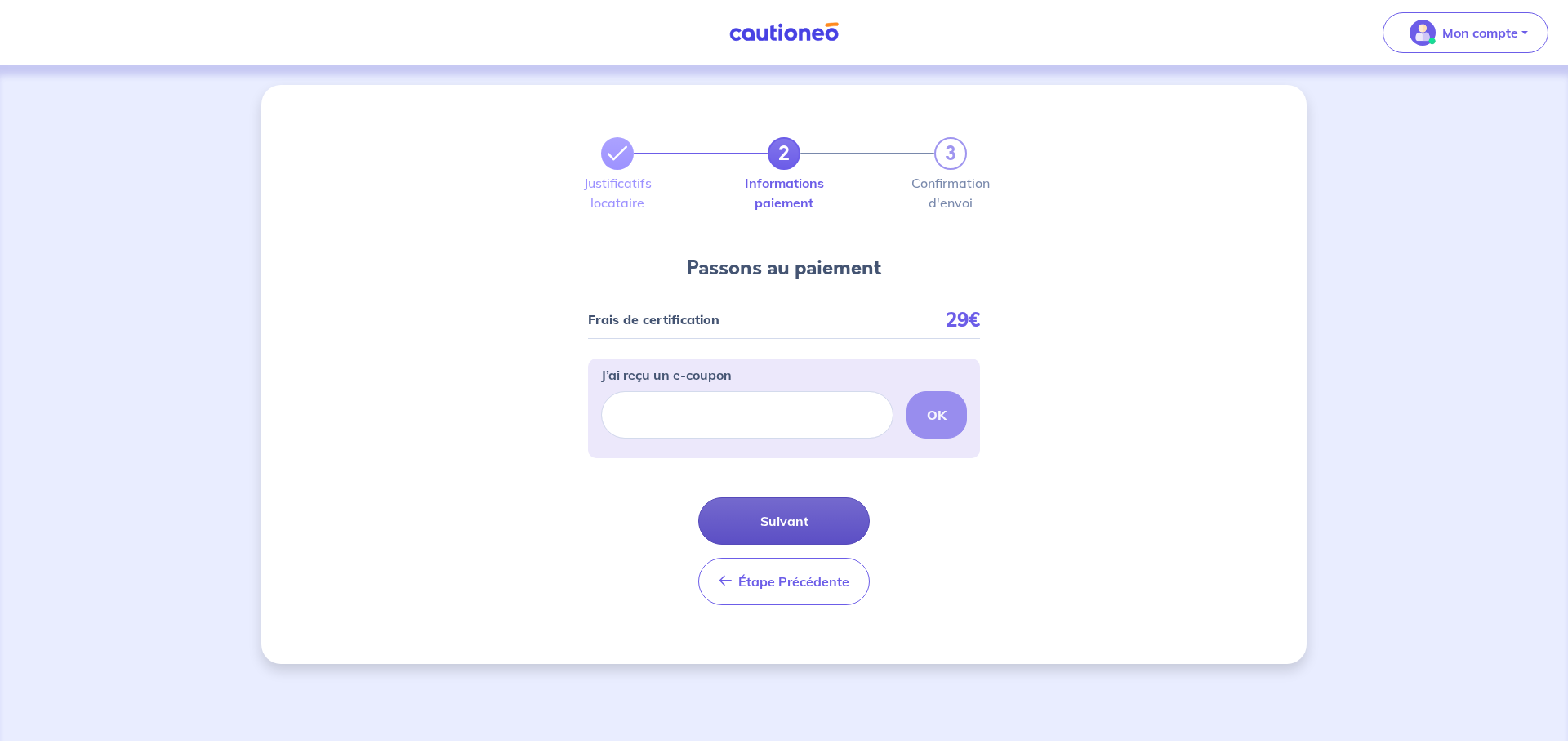
click at [817, 523] on button "Suivant" at bounding box center [784, 521] width 172 height 47
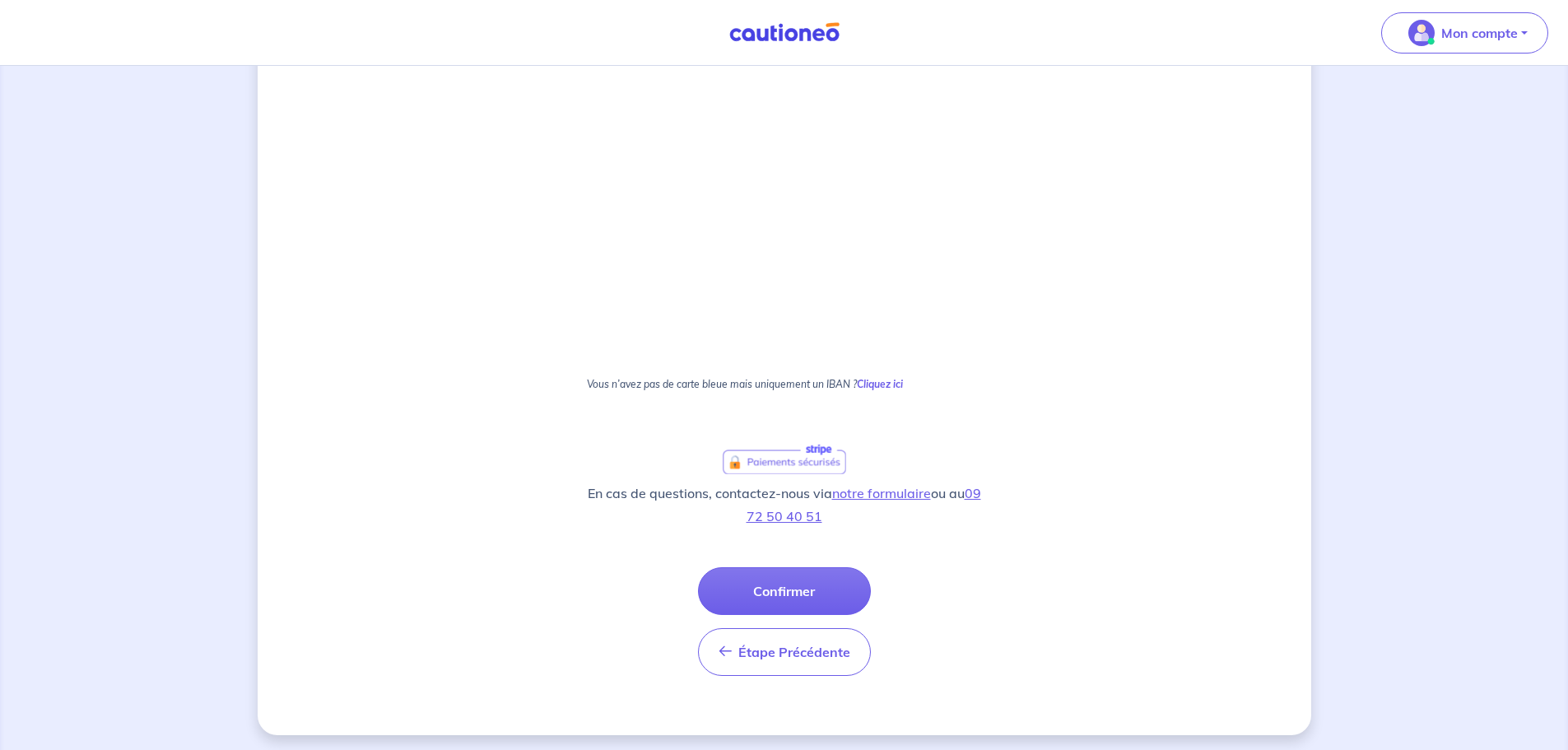
scroll to position [894, 0]
click at [829, 580] on button "Confirmer" at bounding box center [784, 586] width 173 height 48
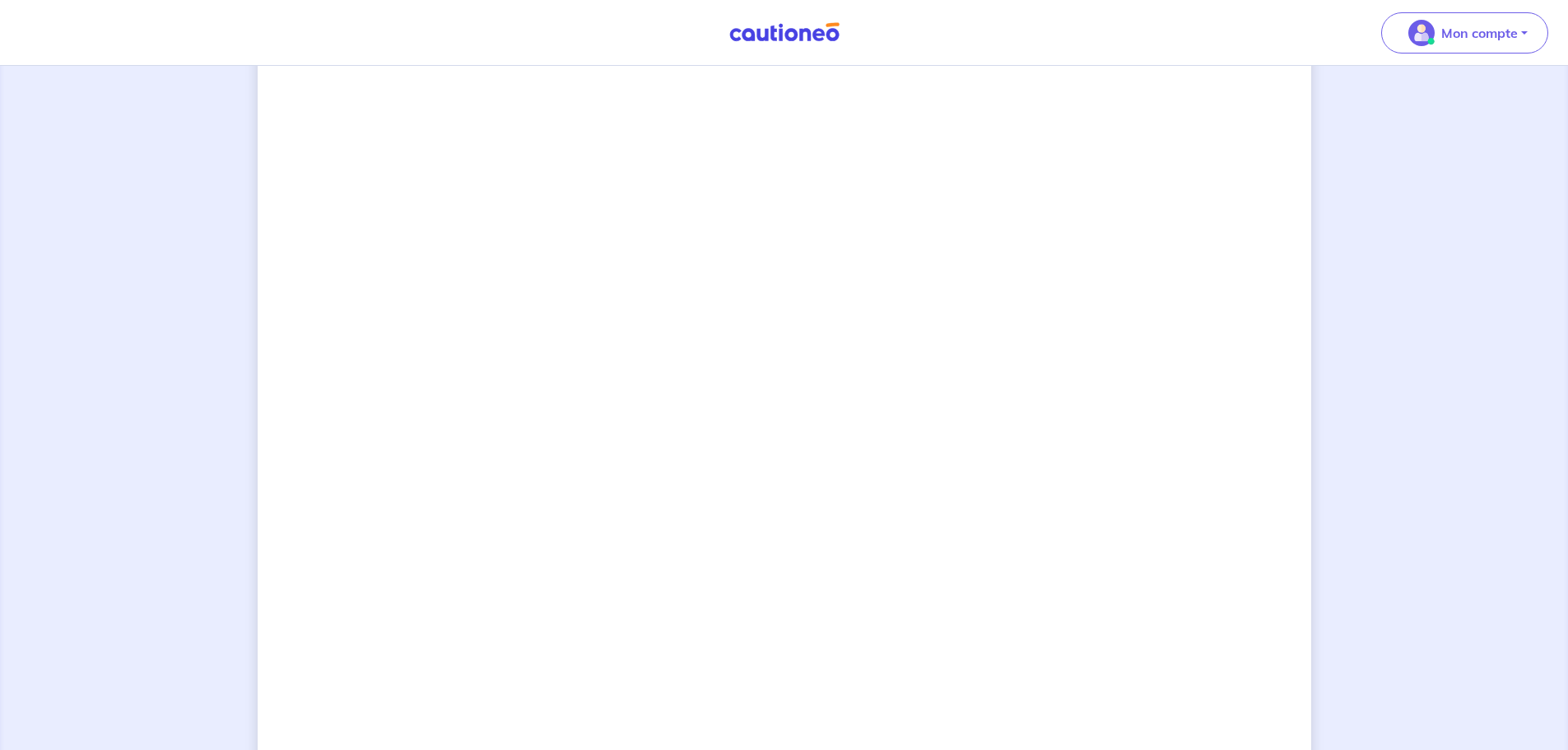
scroll to position [46, 0]
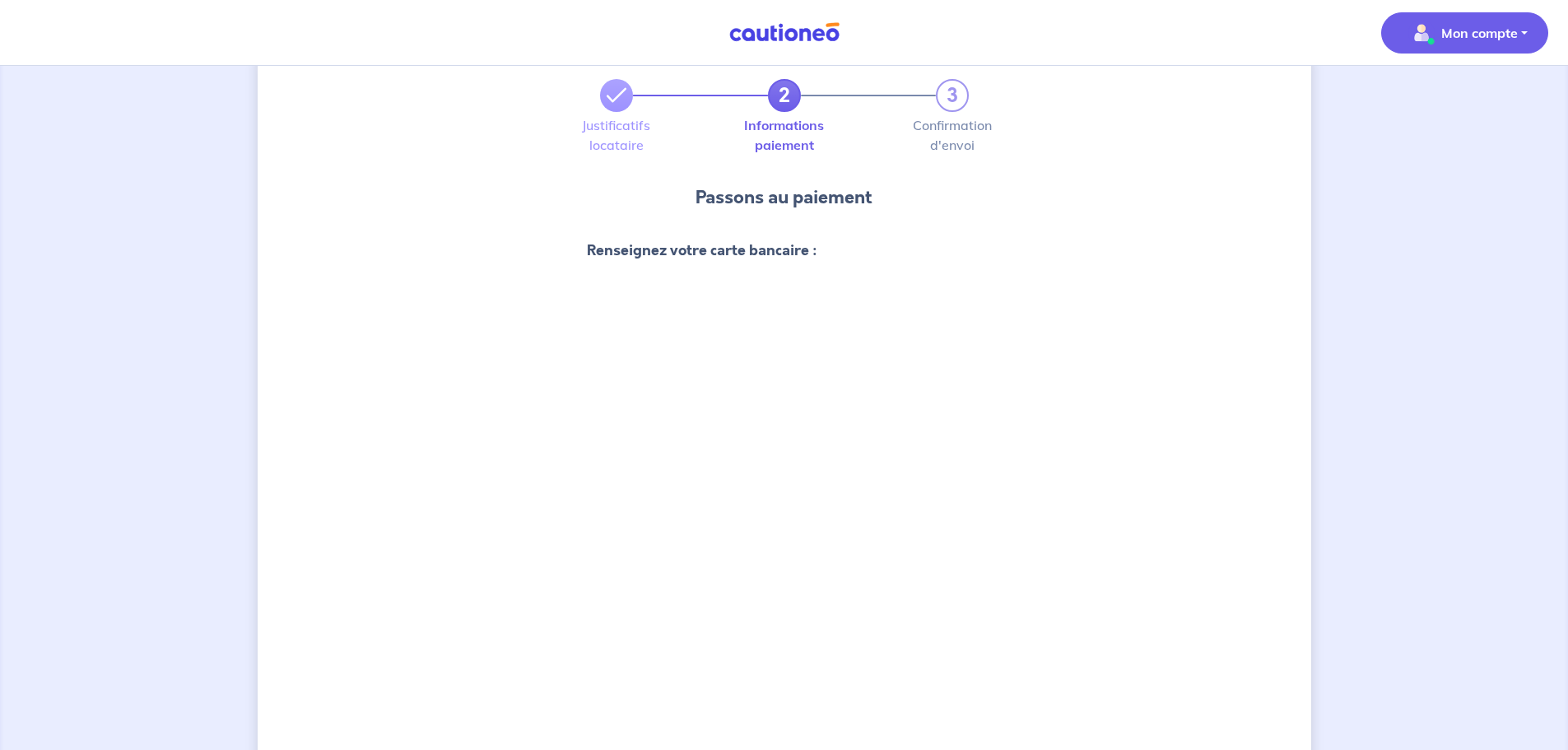
click at [1451, 38] on p "Mon compte" at bounding box center [1480, 32] width 76 height 20
click at [1441, 96] on link "Mes informations" at bounding box center [1448, 102] width 132 height 26
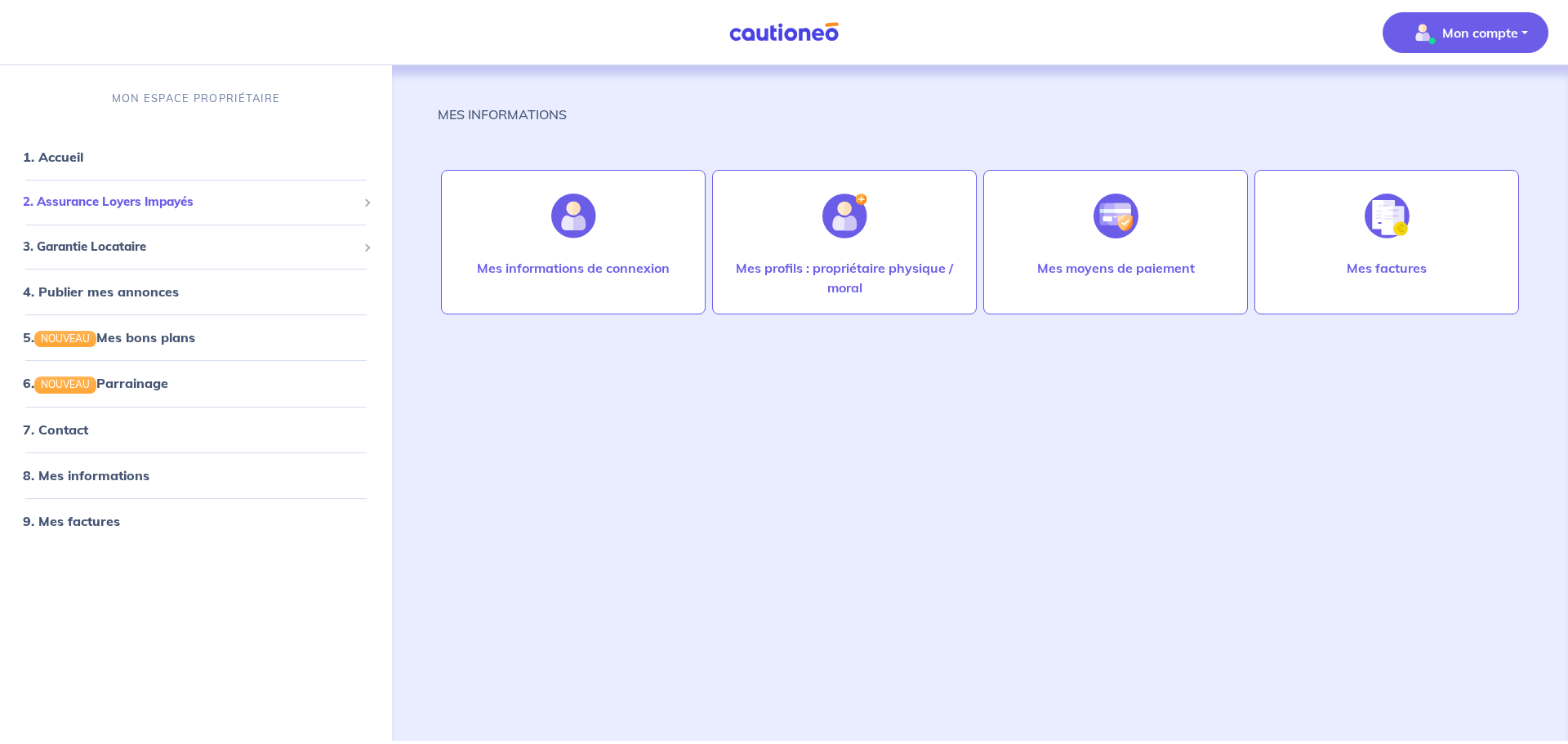
click at [189, 205] on span "2. Assurance Loyers Impayés" at bounding box center [189, 202] width 334 height 19
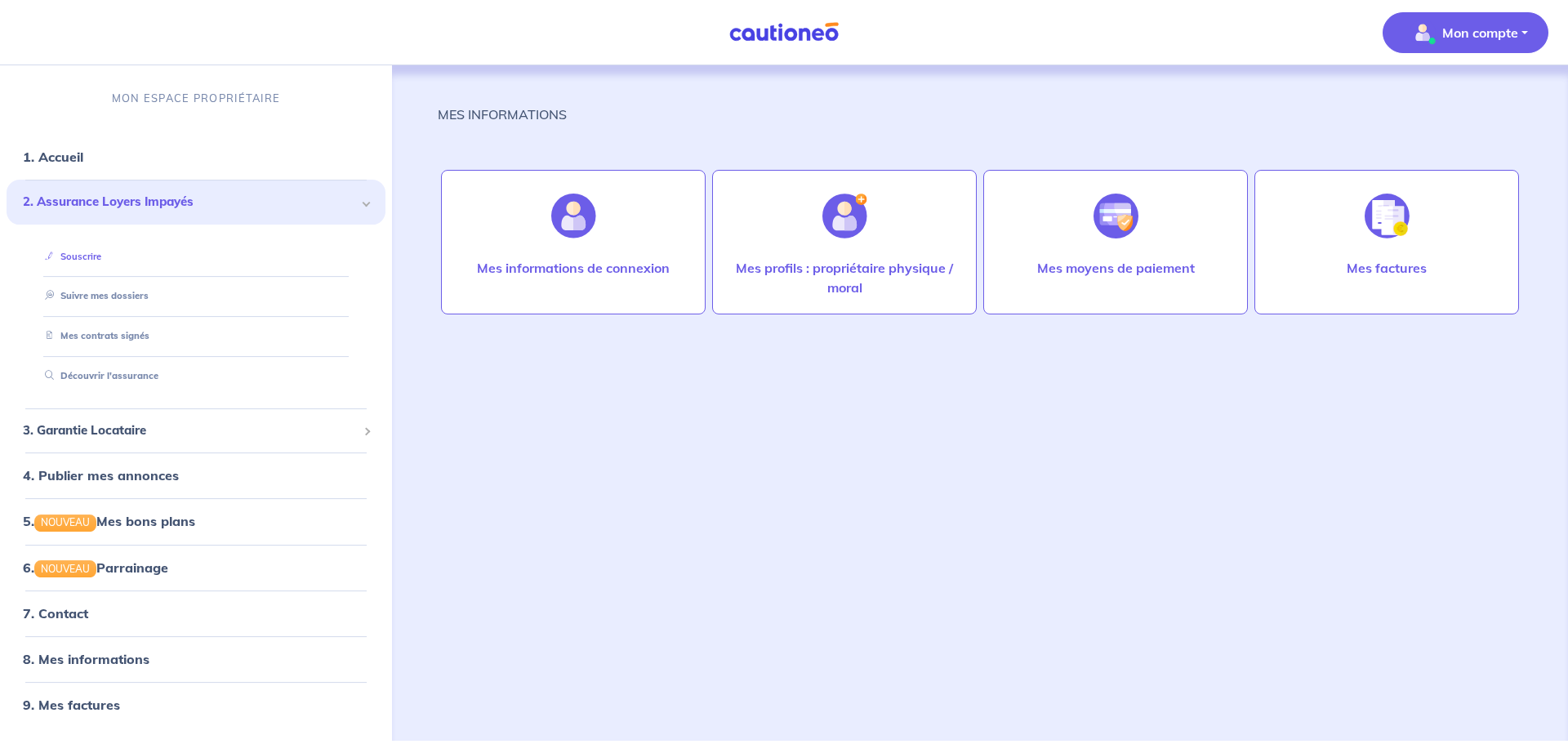
click at [101, 251] on link "Souscrire" at bounding box center [70, 257] width 63 height 12
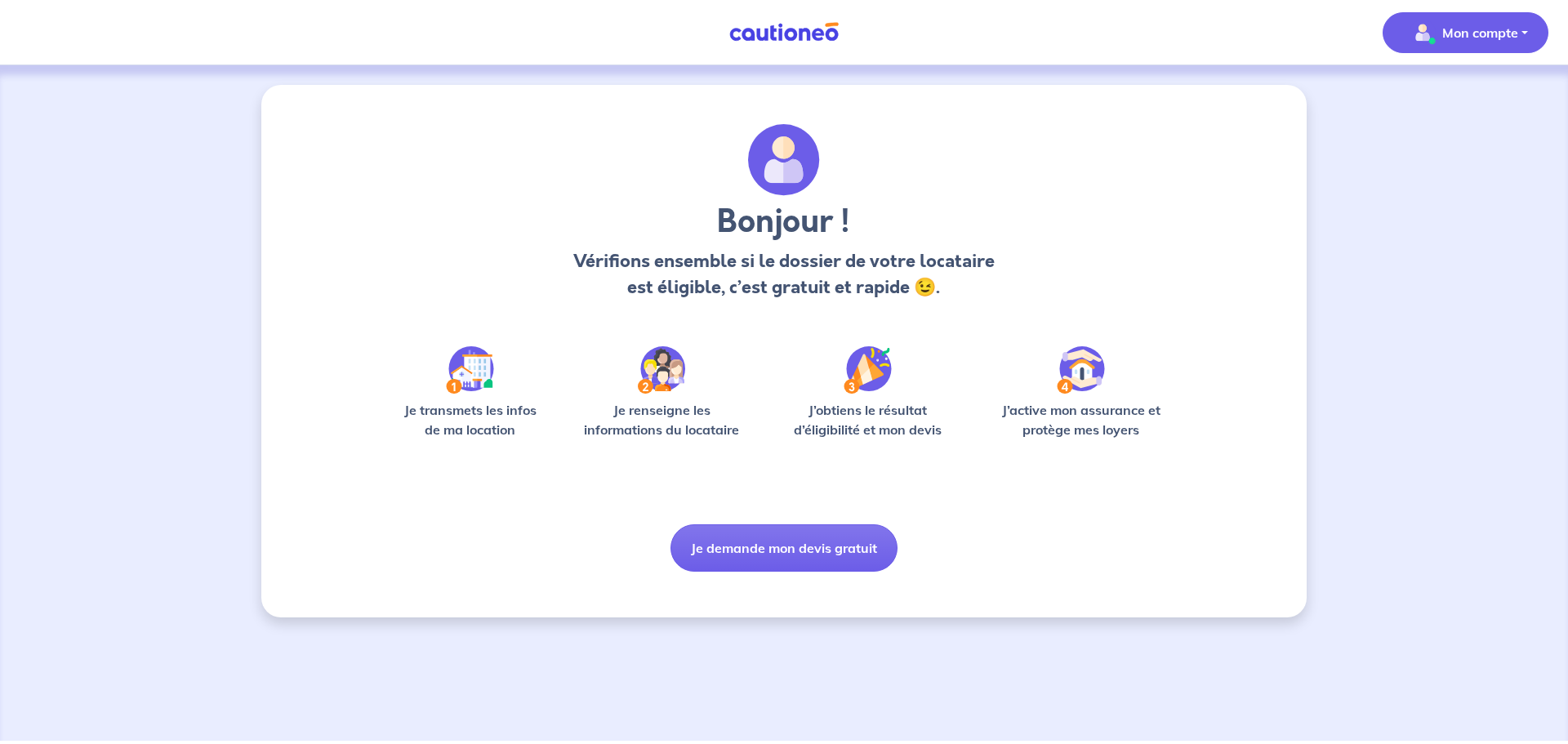
click at [1445, 35] on p "Mon compte" at bounding box center [1480, 32] width 76 height 19
click at [1436, 107] on link "Mes informations" at bounding box center [1449, 101] width 131 height 26
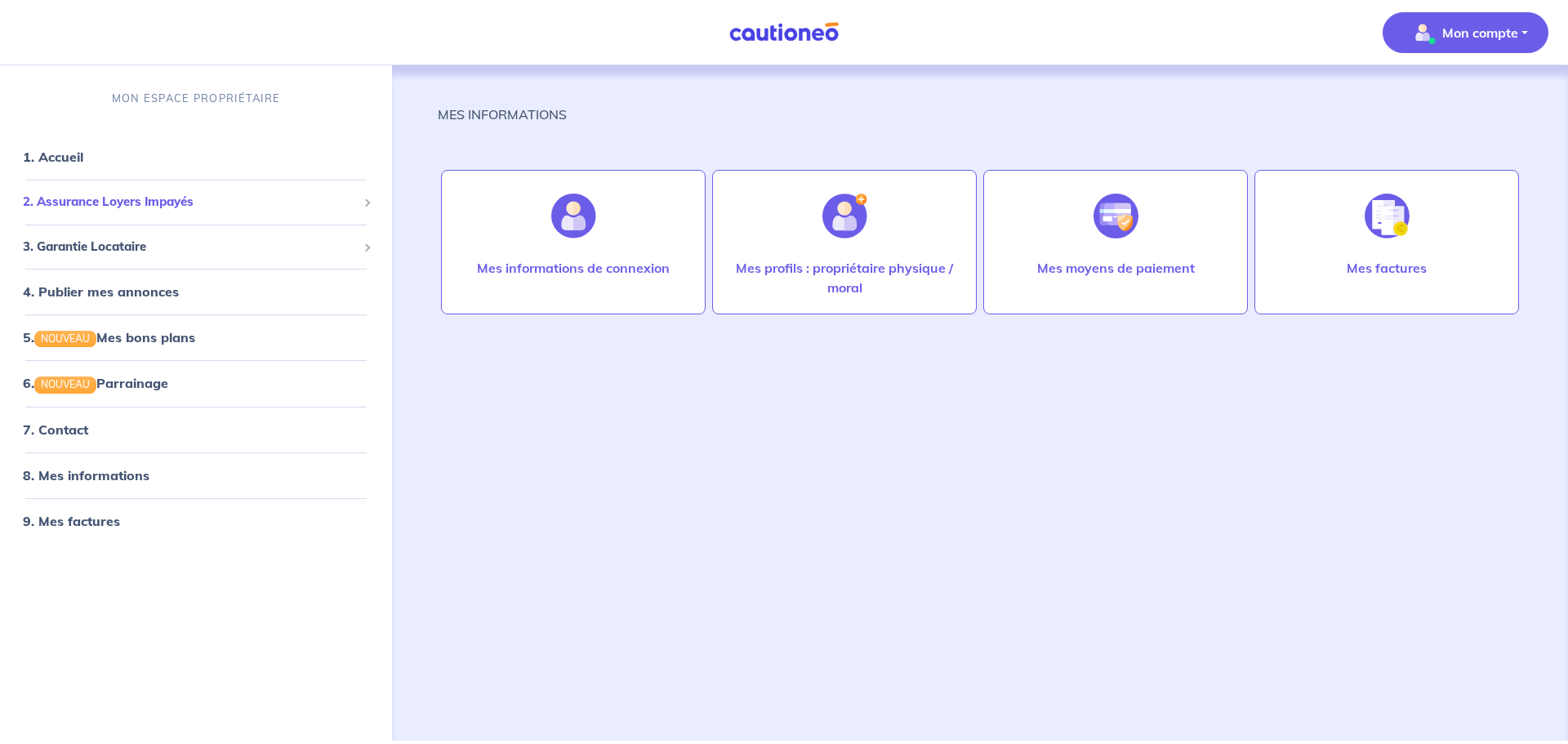
click at [146, 205] on span "2. Assurance Loyers Impayés" at bounding box center [189, 202] width 334 height 19
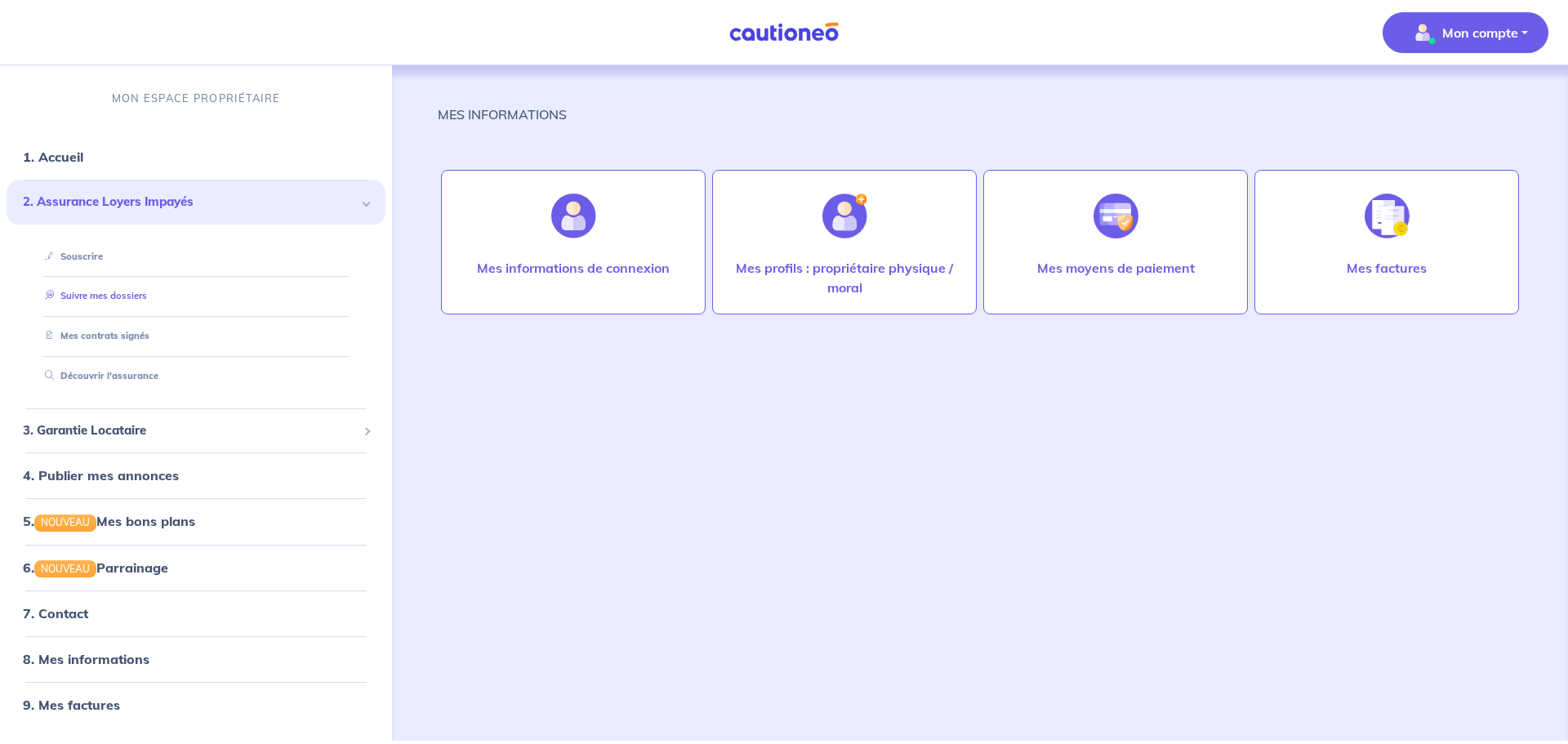
click at [136, 296] on link "Suivre mes dossiers" at bounding box center [93, 297] width 109 height 12
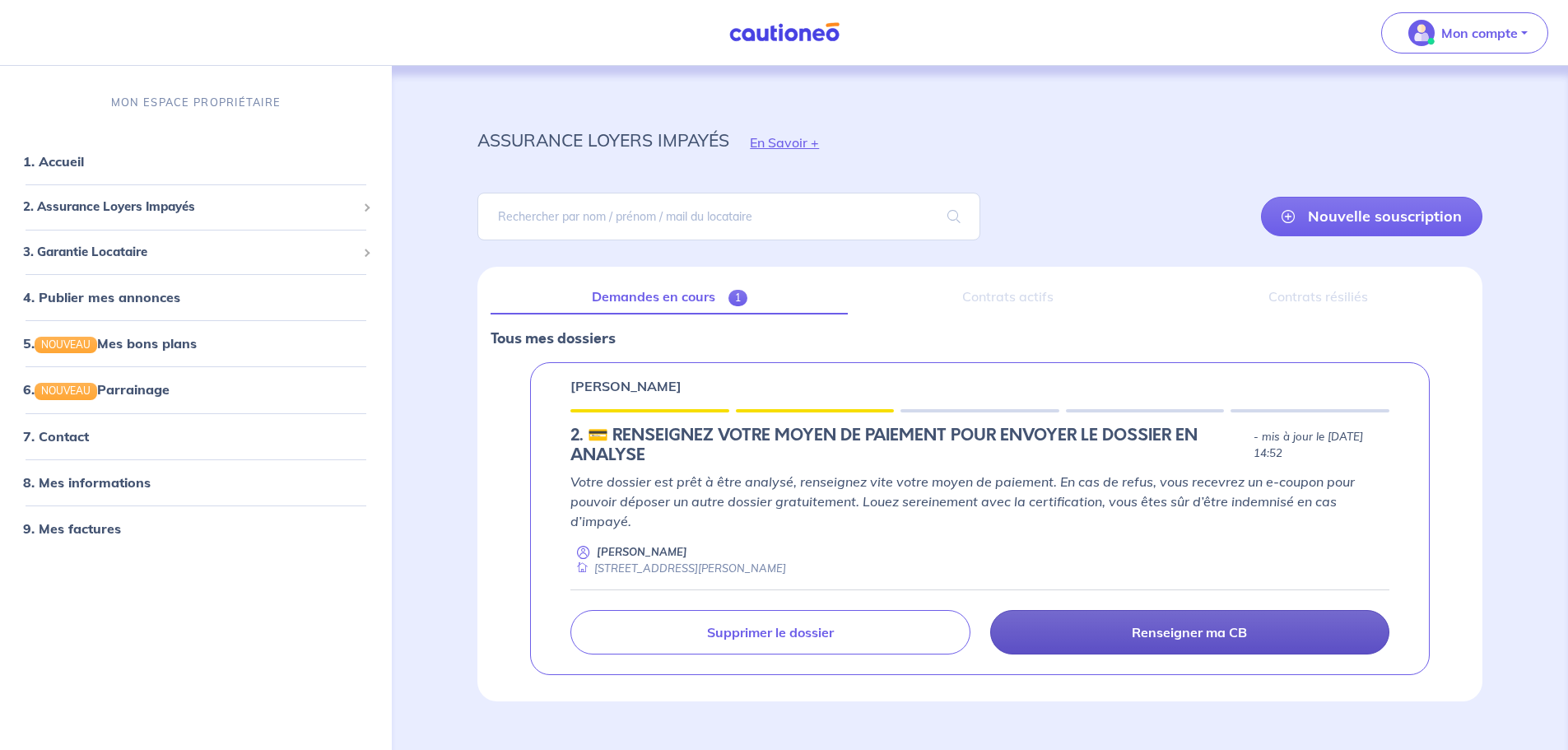
click at [1115, 625] on link "Renseigner ma CB" at bounding box center [1190, 632] width 399 height 44
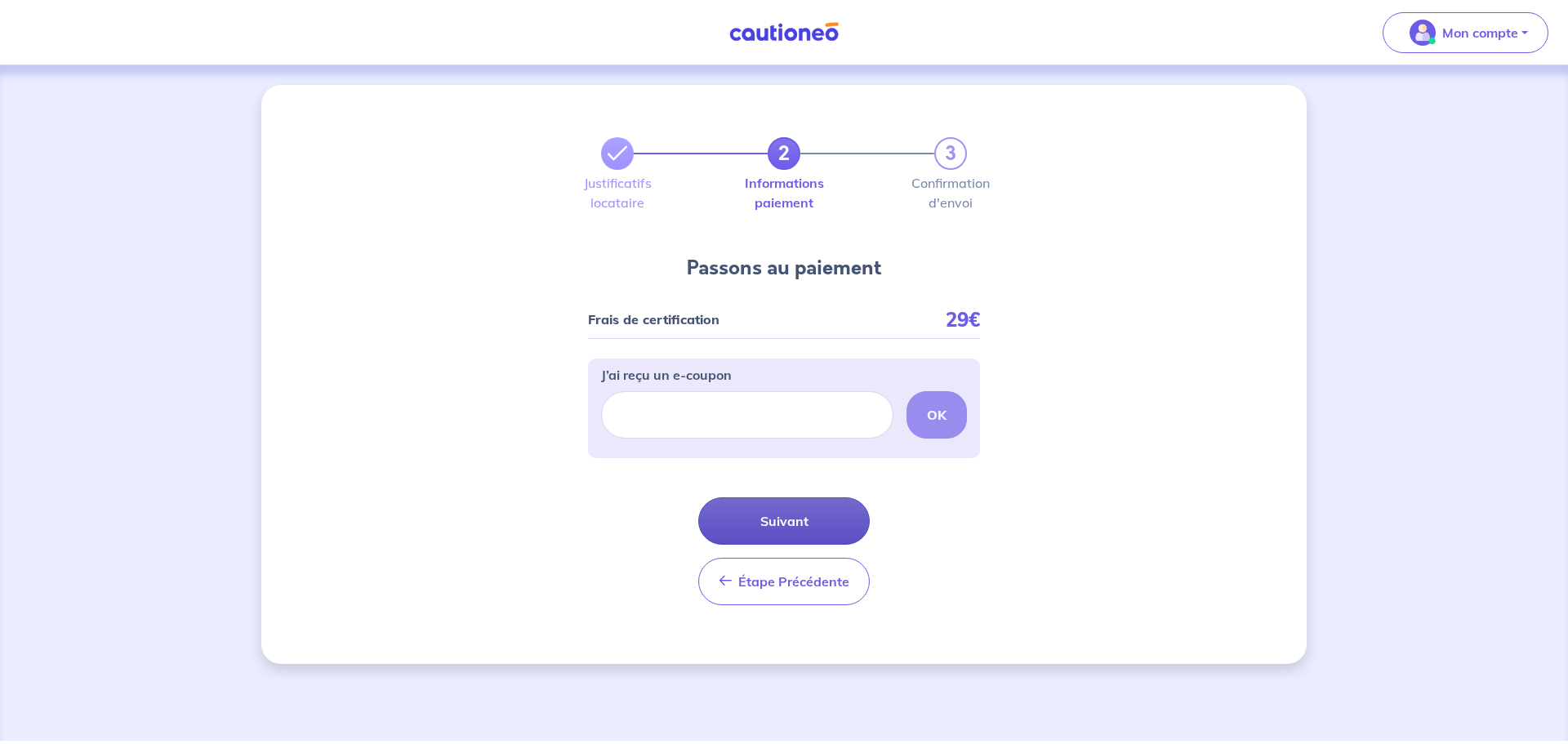
click at [799, 523] on button "Suivant" at bounding box center [784, 521] width 172 height 47
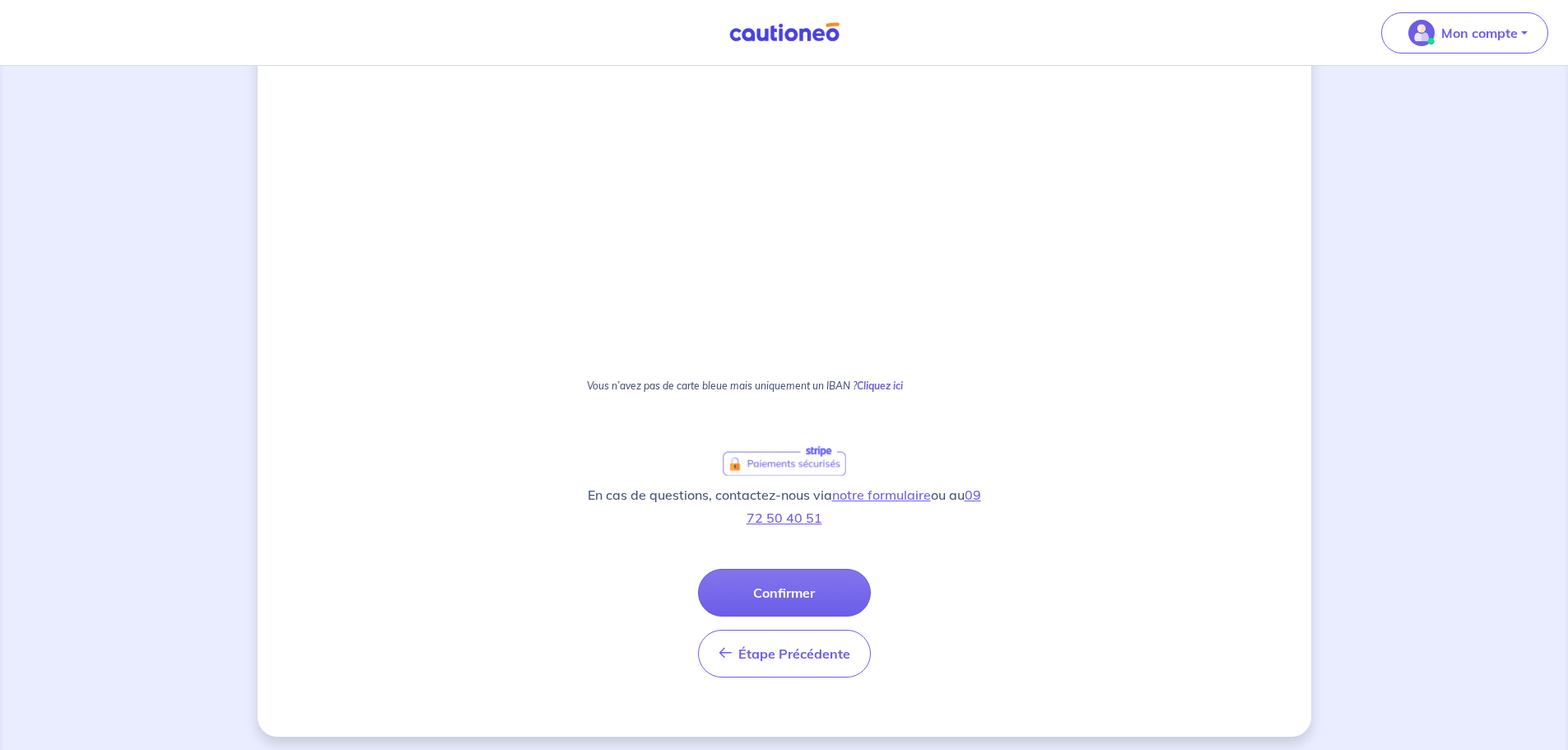
scroll to position [894, 0]
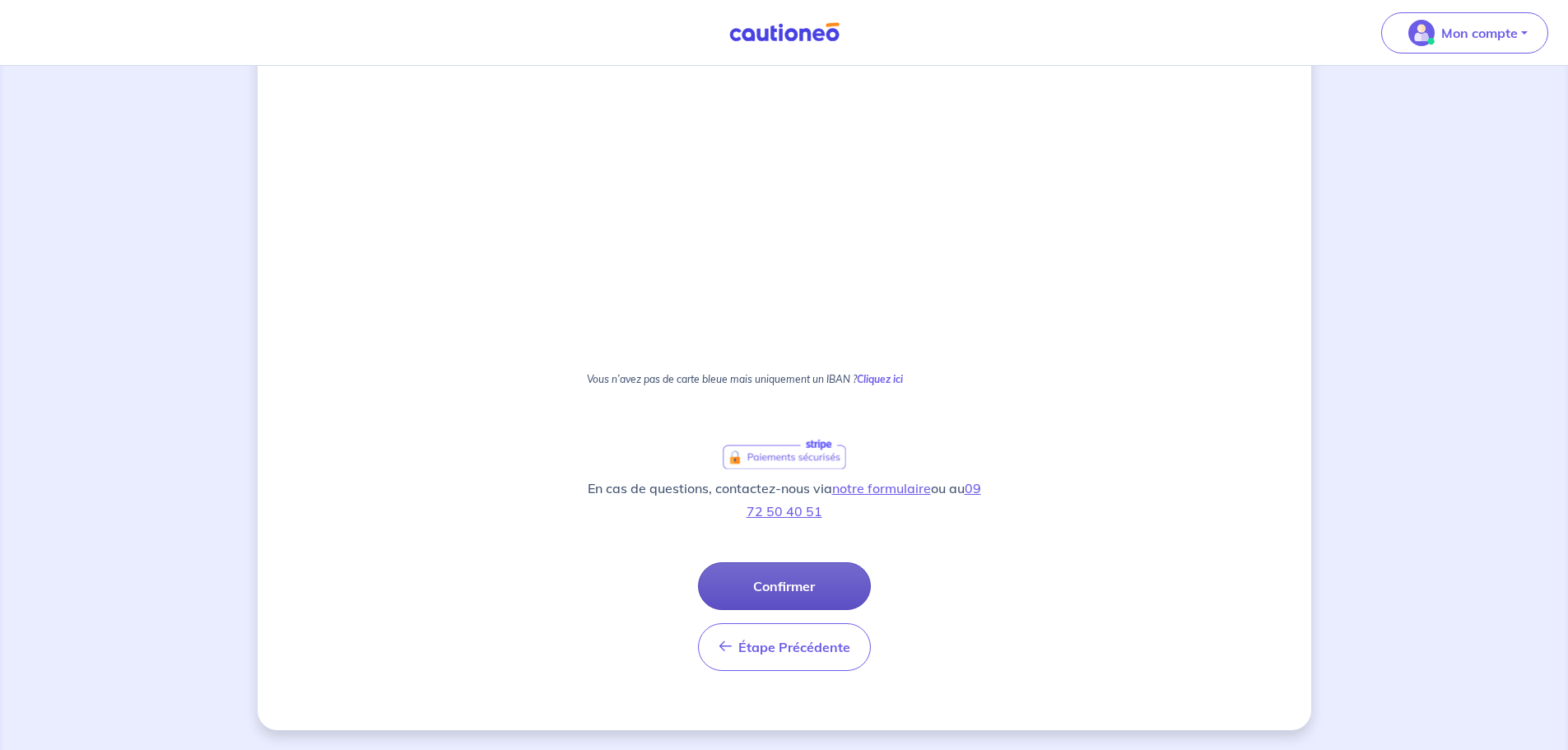
click at [808, 576] on button "Confirmer" at bounding box center [784, 586] width 173 height 48
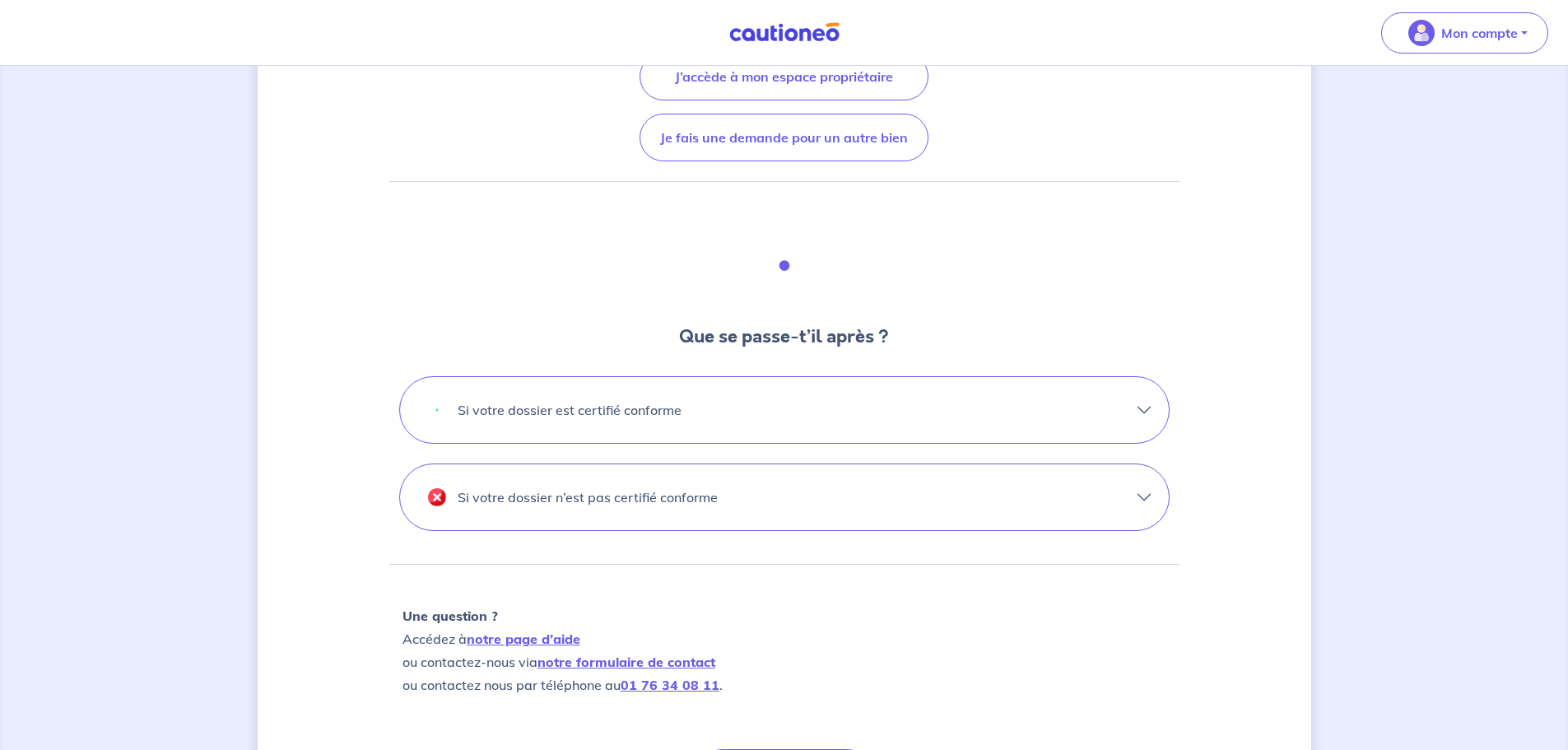
scroll to position [329, 0]
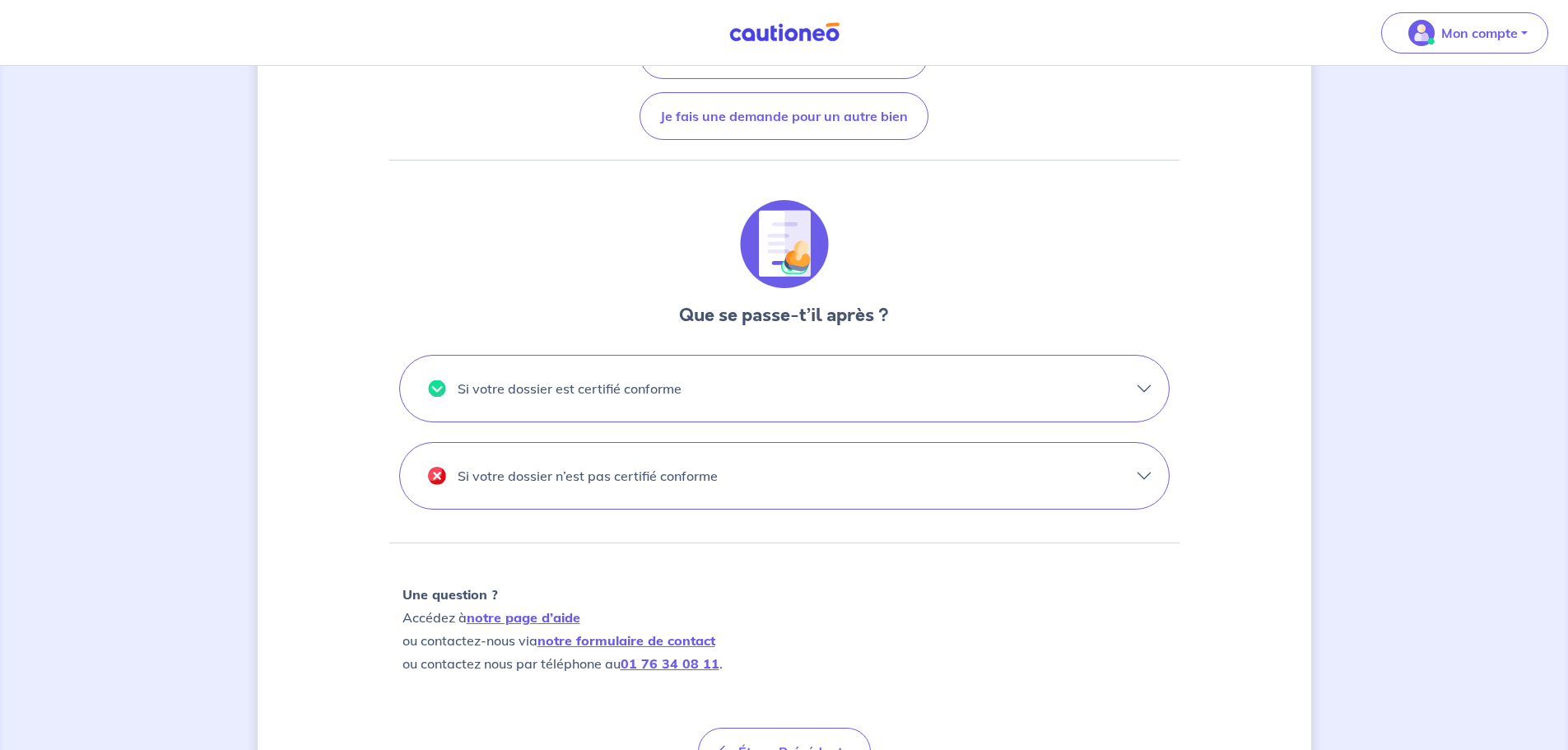
click at [1136, 379] on button "Si votre dossier est certifié conforme" at bounding box center [784, 389] width 769 height 66
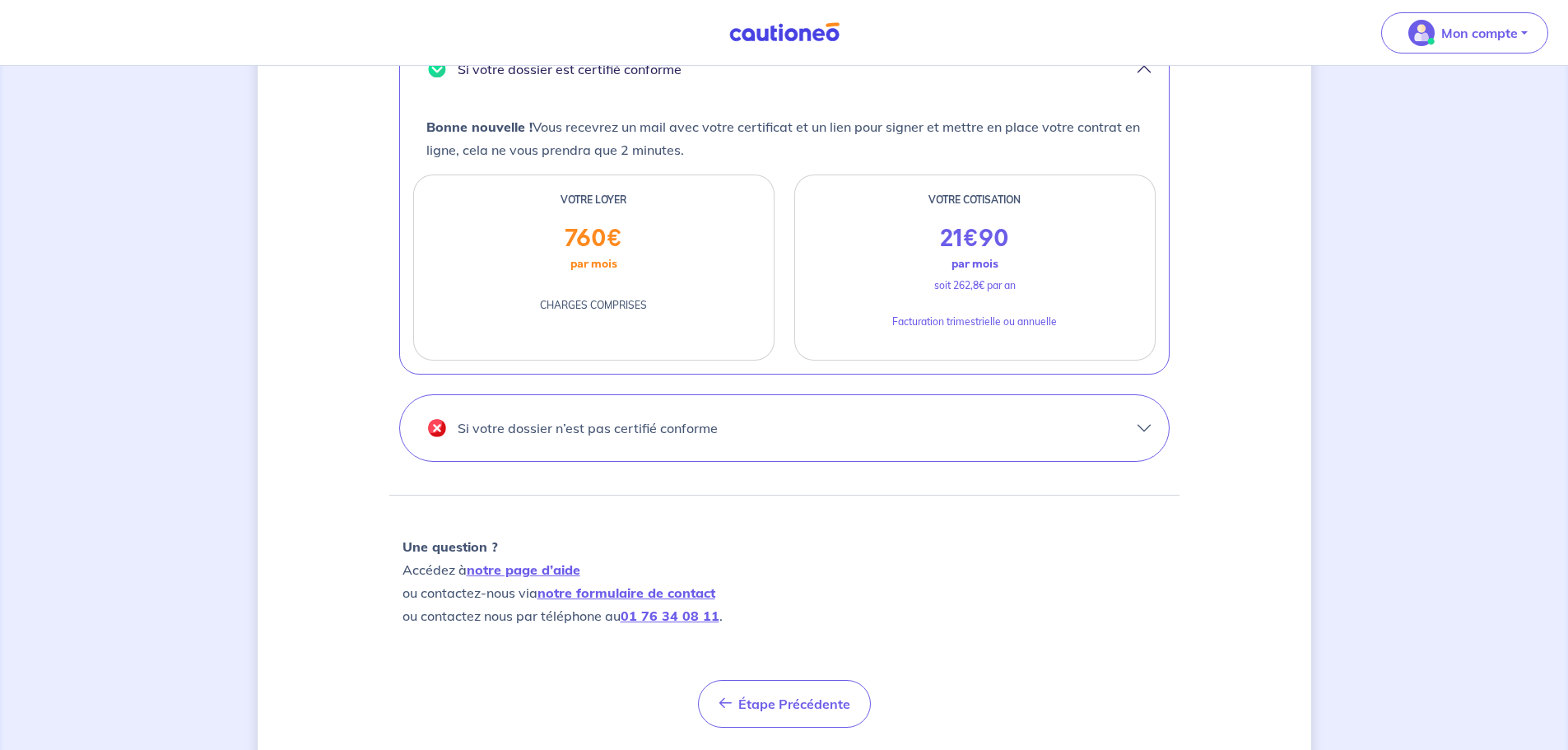
scroll to position [659, 0]
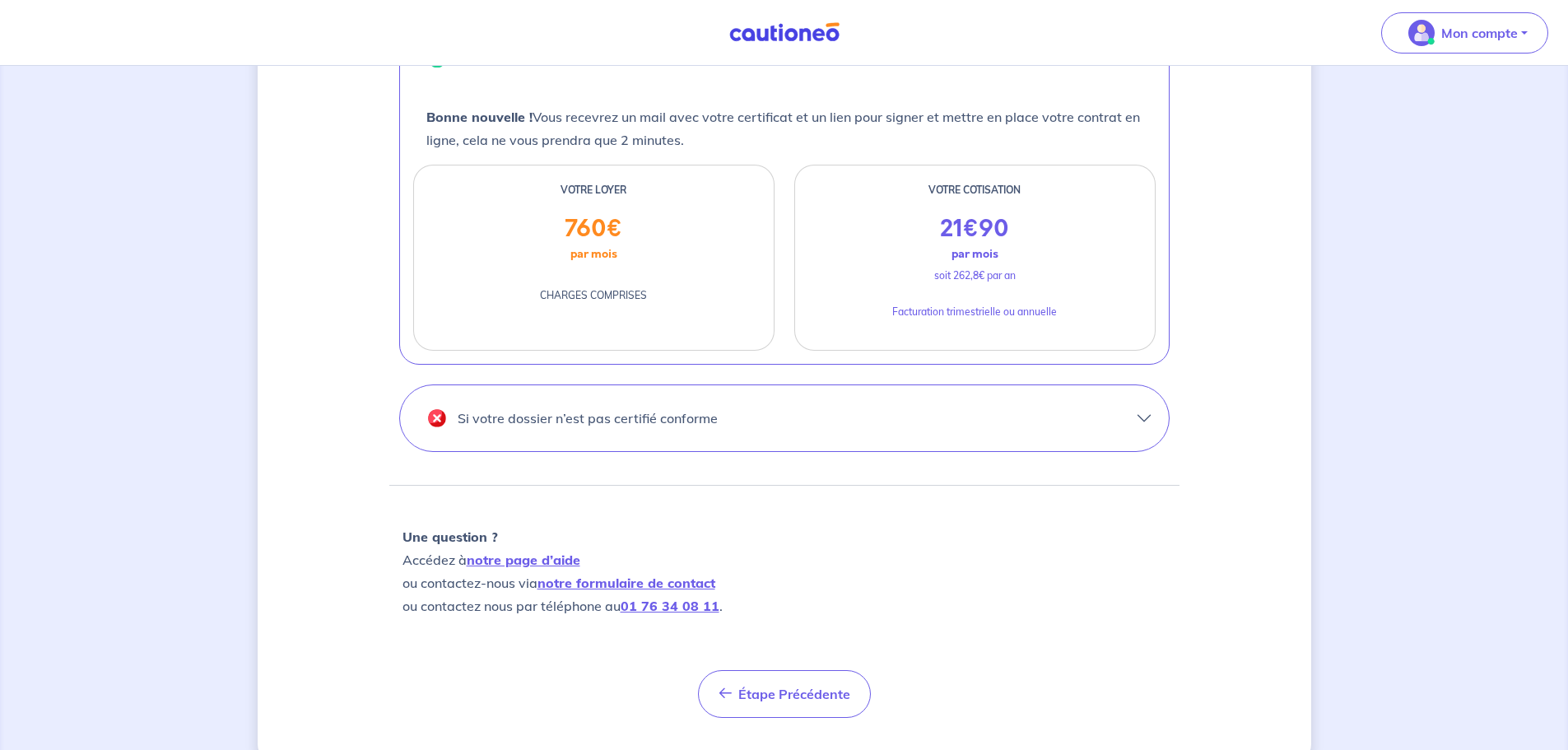
click at [974, 421] on button "Si votre dossier n’est pas certifié conforme" at bounding box center [784, 418] width 769 height 66
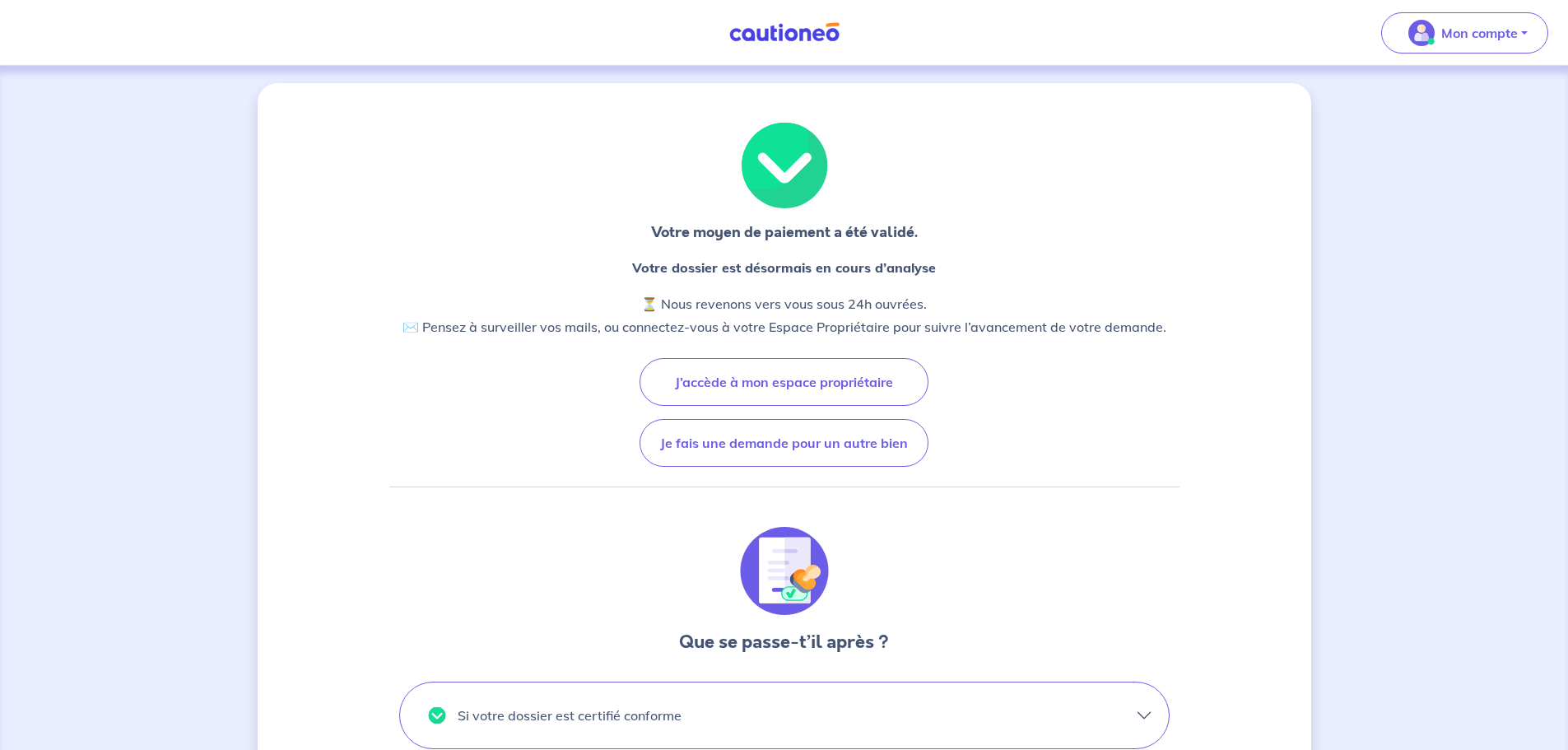
scroll to position [0, 0]
